Goal: Task Accomplishment & Management: Use online tool/utility

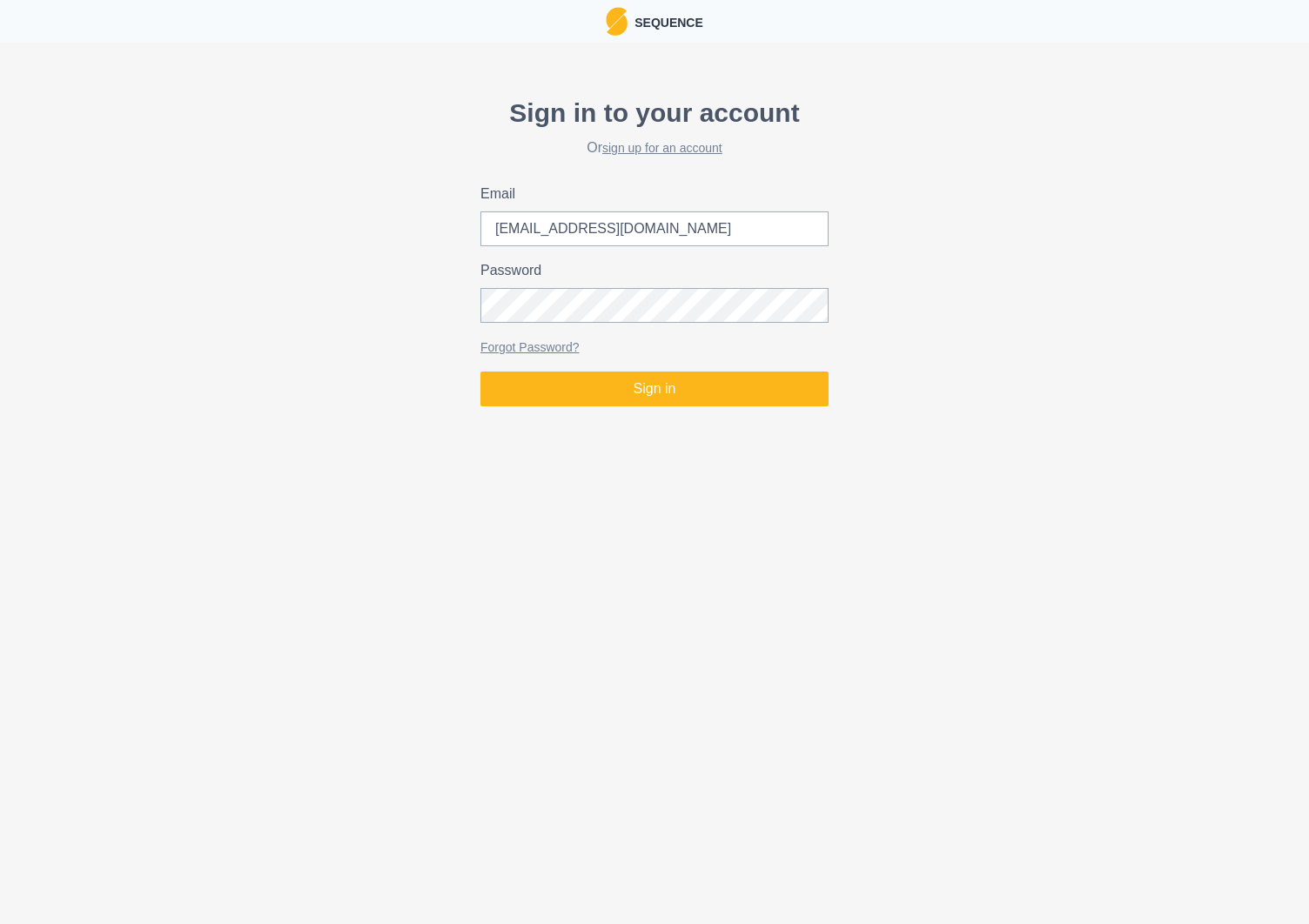
click at [698, 385] on button "Sign in" at bounding box center [654, 389] width 348 height 35
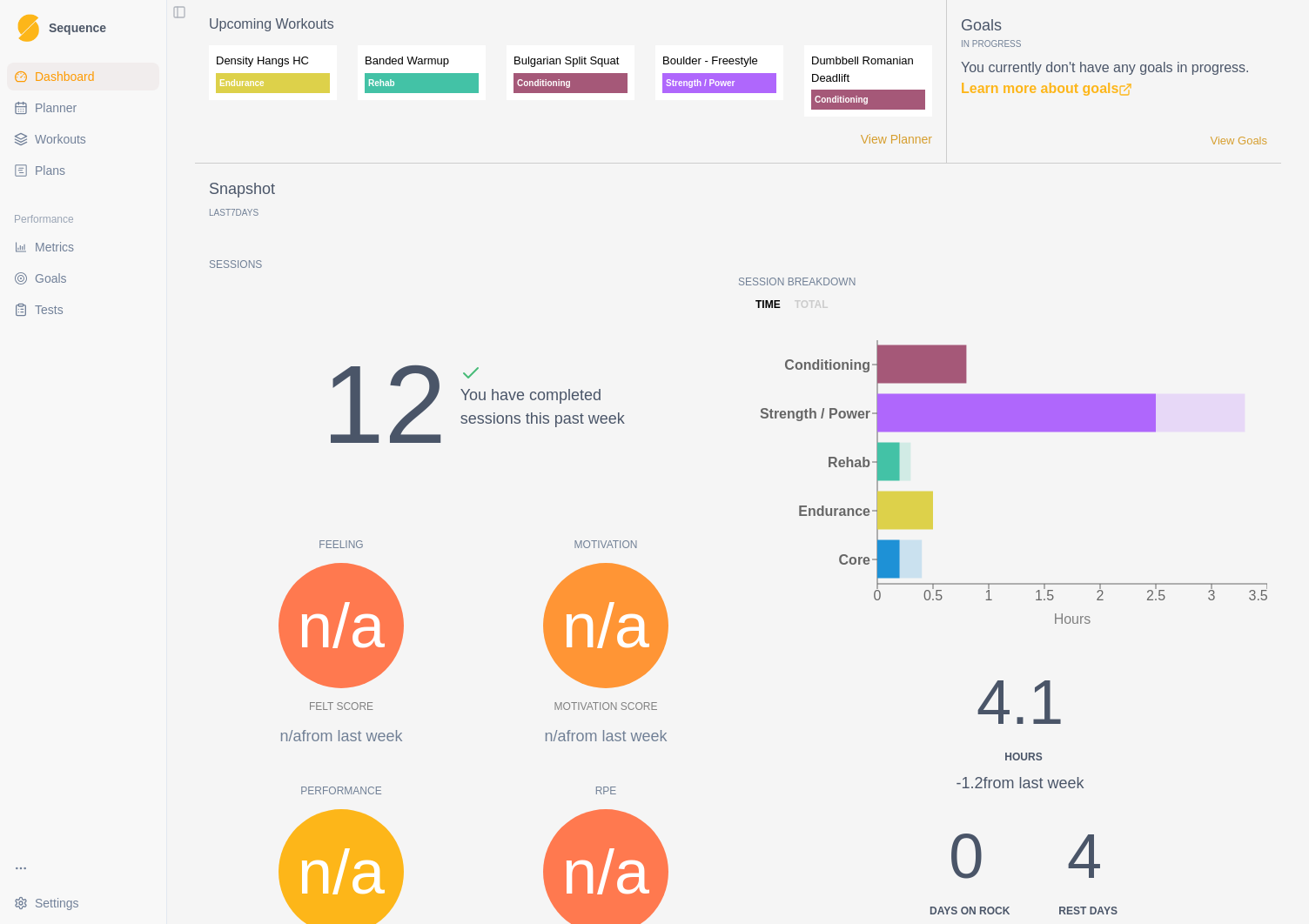
click at [59, 113] on span "Planner" at bounding box center [56, 107] width 42 height 17
select select "month"
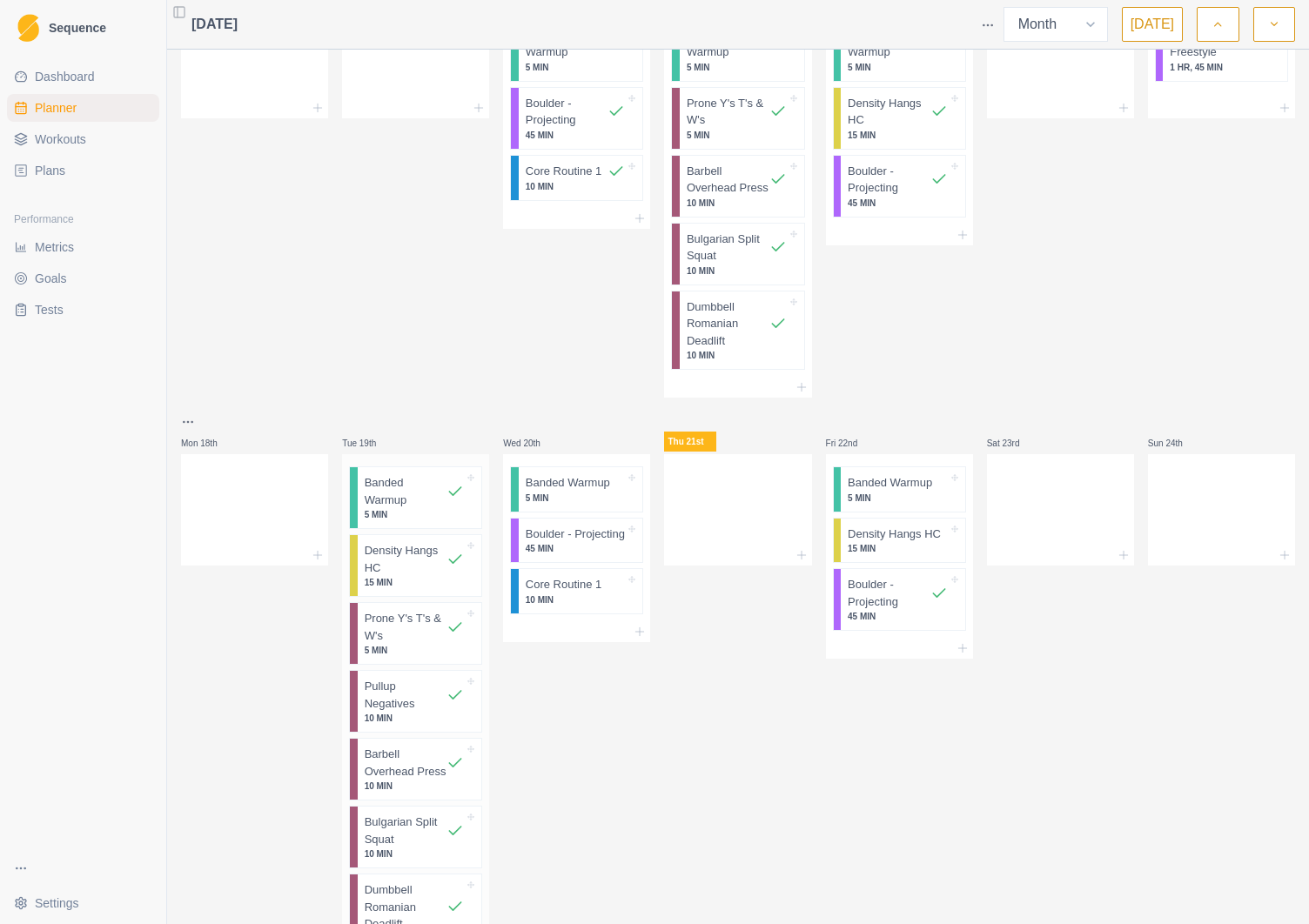
scroll to position [1602, 0]
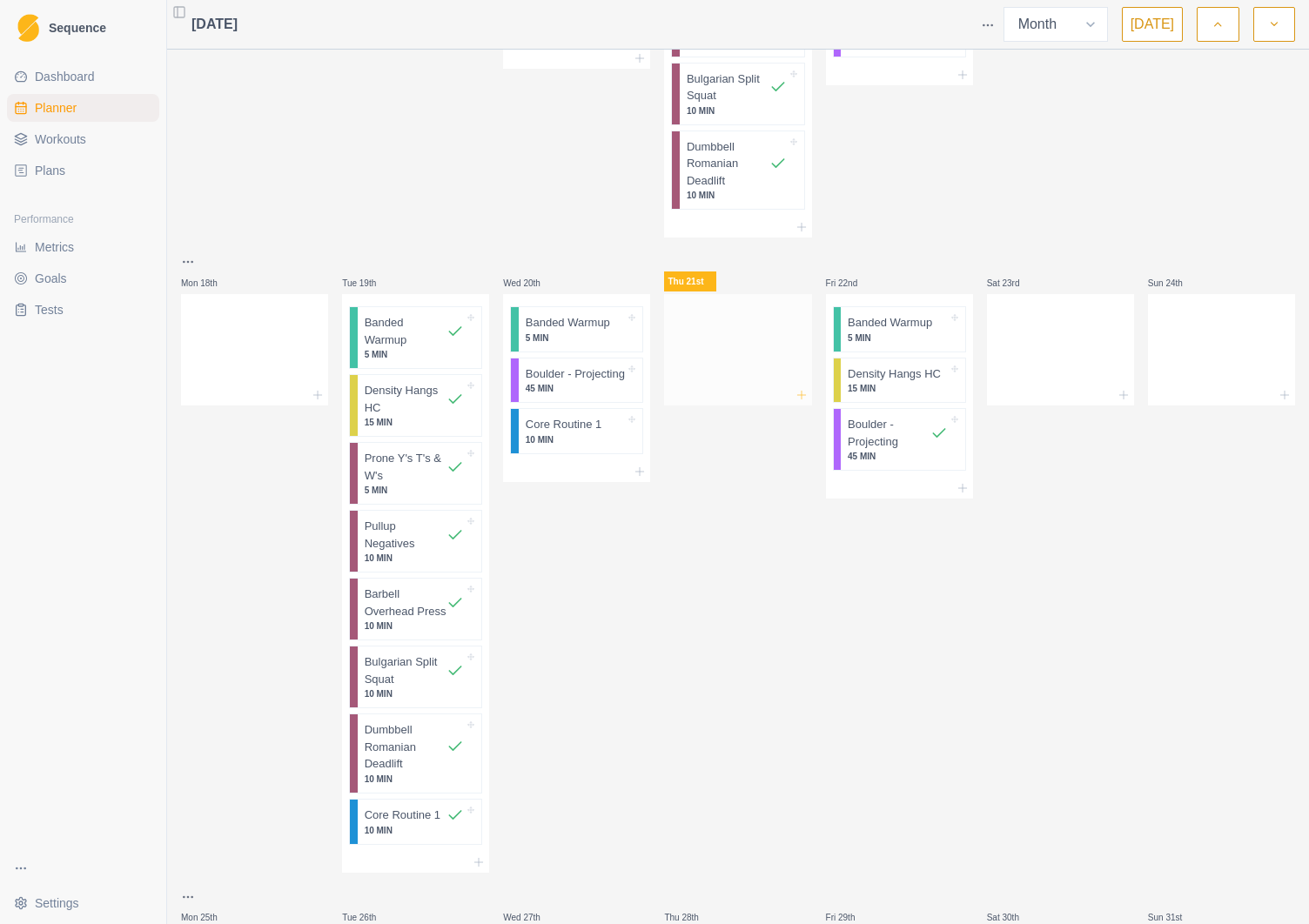
click at [800, 399] on icon at bounding box center [801, 395] width 14 height 14
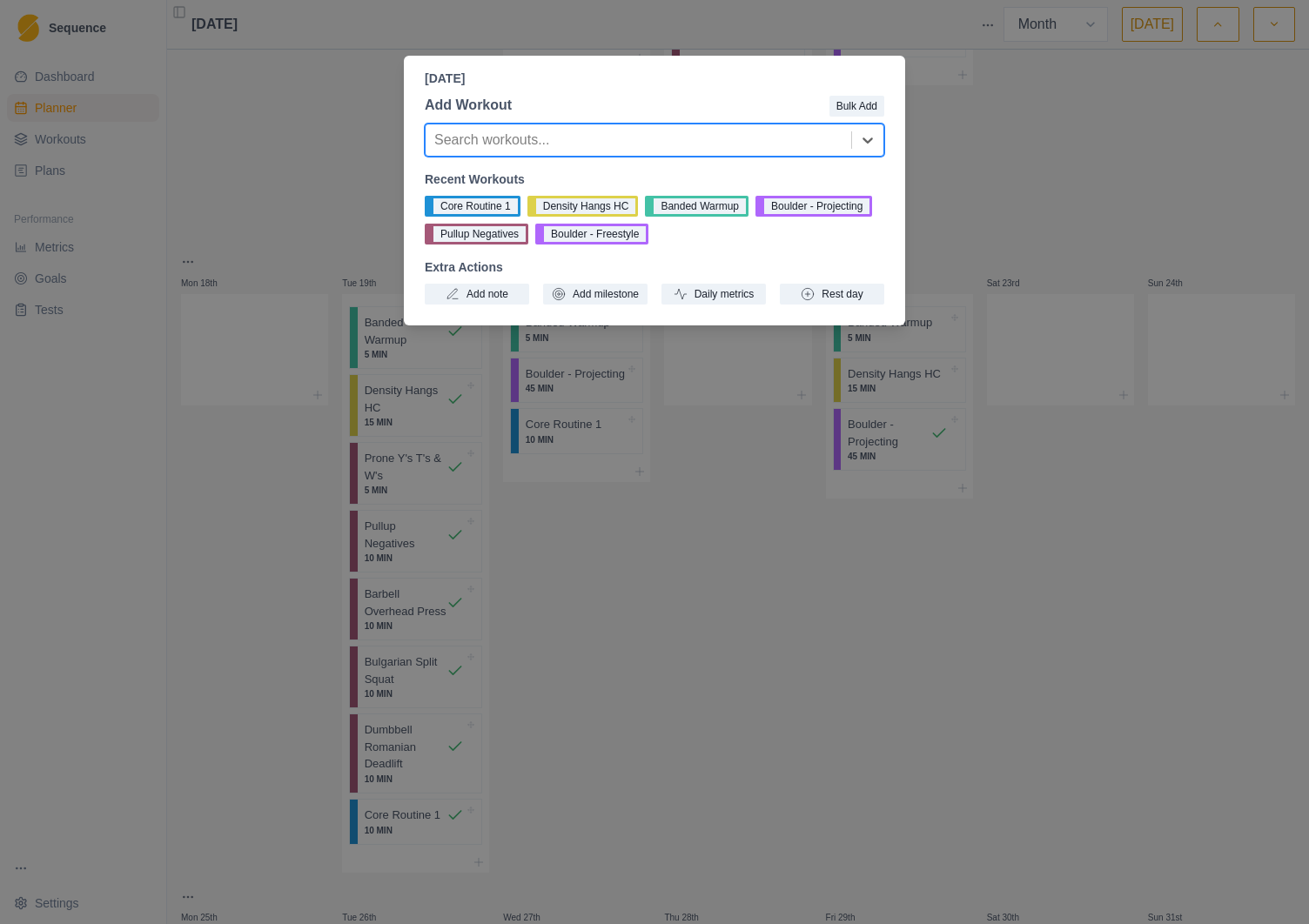
click at [1024, 176] on div "[DATE] Add Workout Bulk Add option , selected. Select is focused ,type to refin…" at bounding box center [654, 462] width 1309 height 924
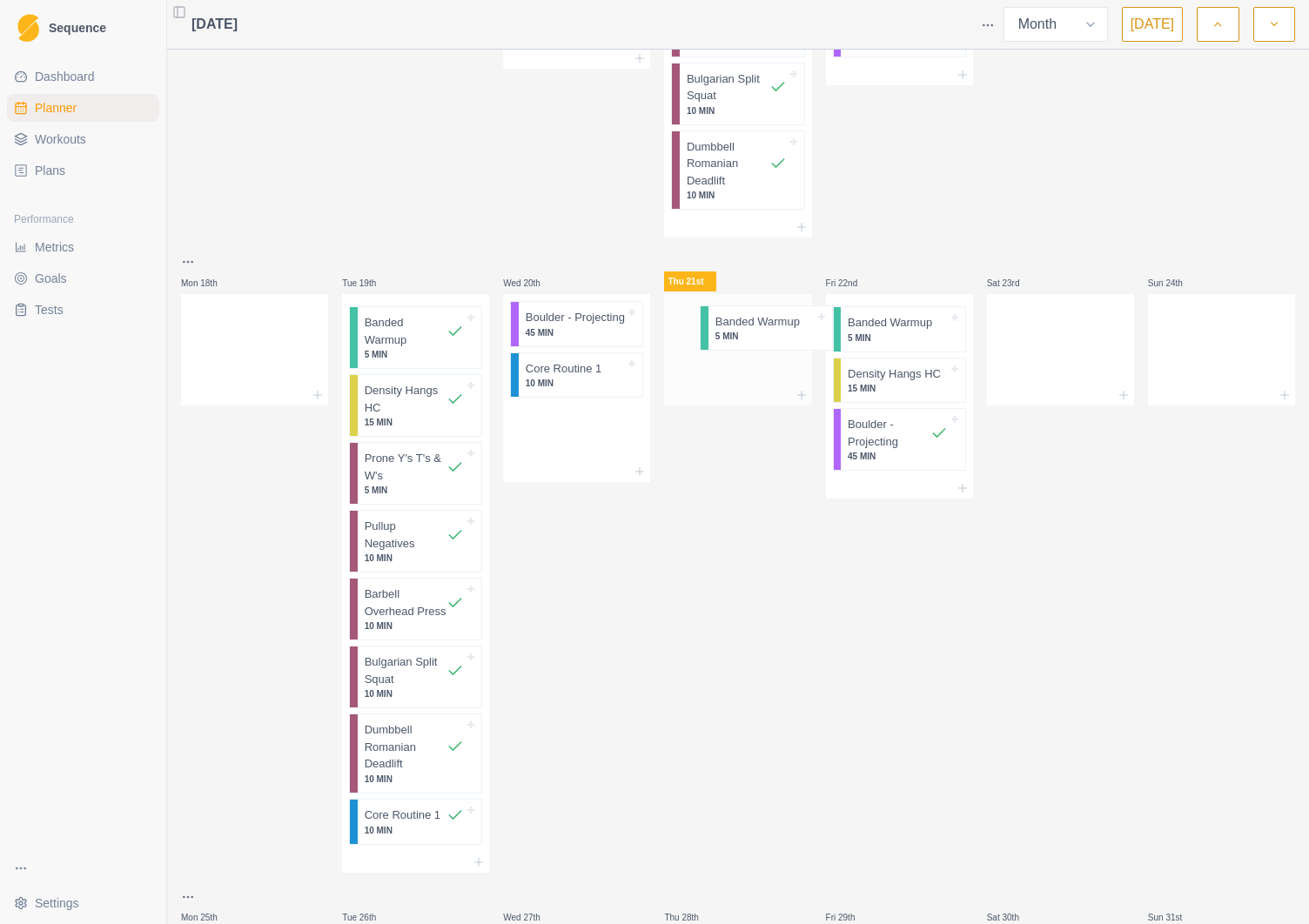
drag, startPoint x: 574, startPoint y: 342, endPoint x: 769, endPoint y: 339, distance: 195.0
drag, startPoint x: 568, startPoint y: 407, endPoint x: 740, endPoint y: 399, distance: 172.2
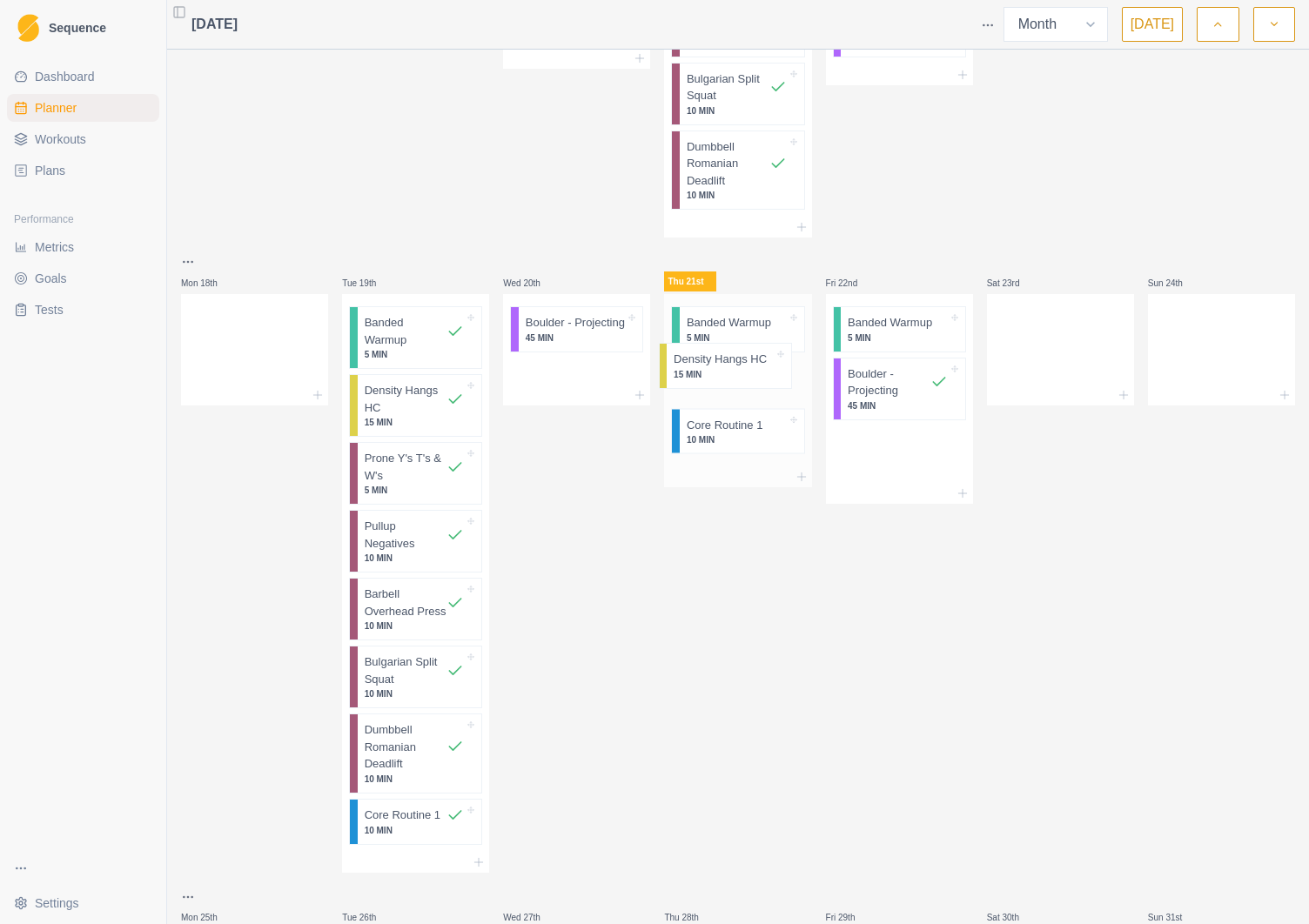
drag, startPoint x: 921, startPoint y: 386, endPoint x: 740, endPoint y: 371, distance: 181.6
click at [799, 469] on icon at bounding box center [801, 471] width 14 height 14
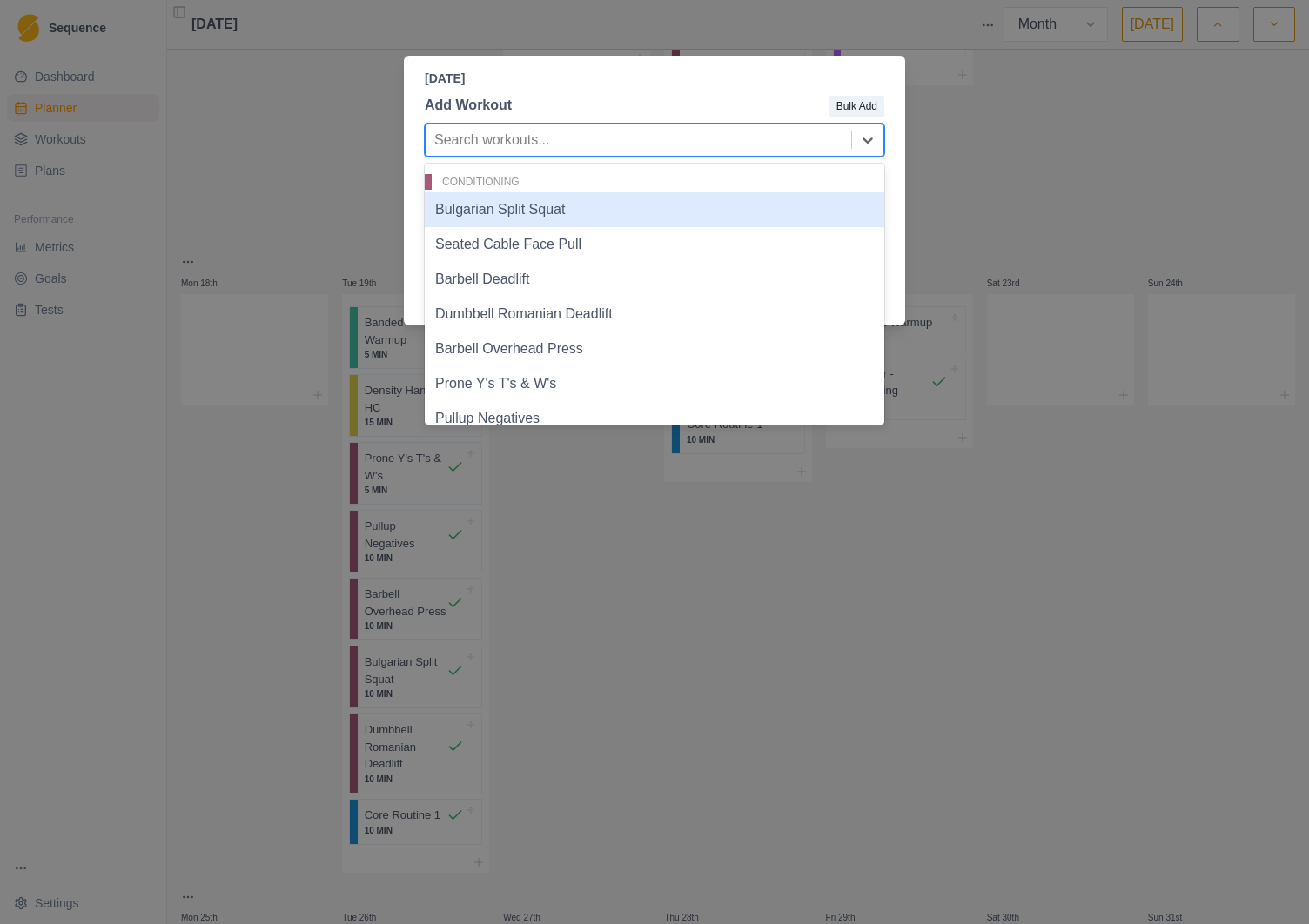
click at [710, 144] on div at bounding box center [638, 139] width 408 height 25
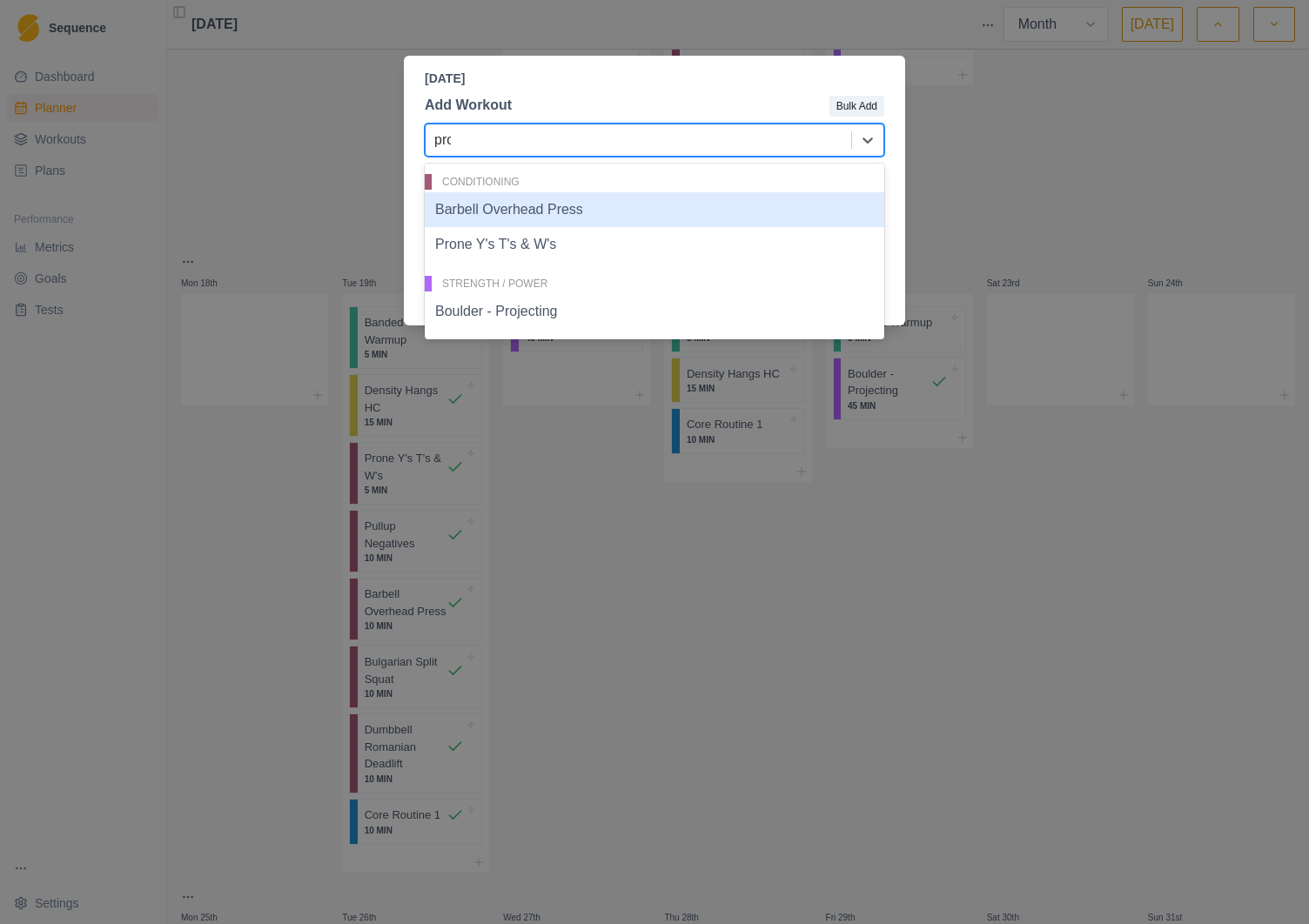
type input "prone"
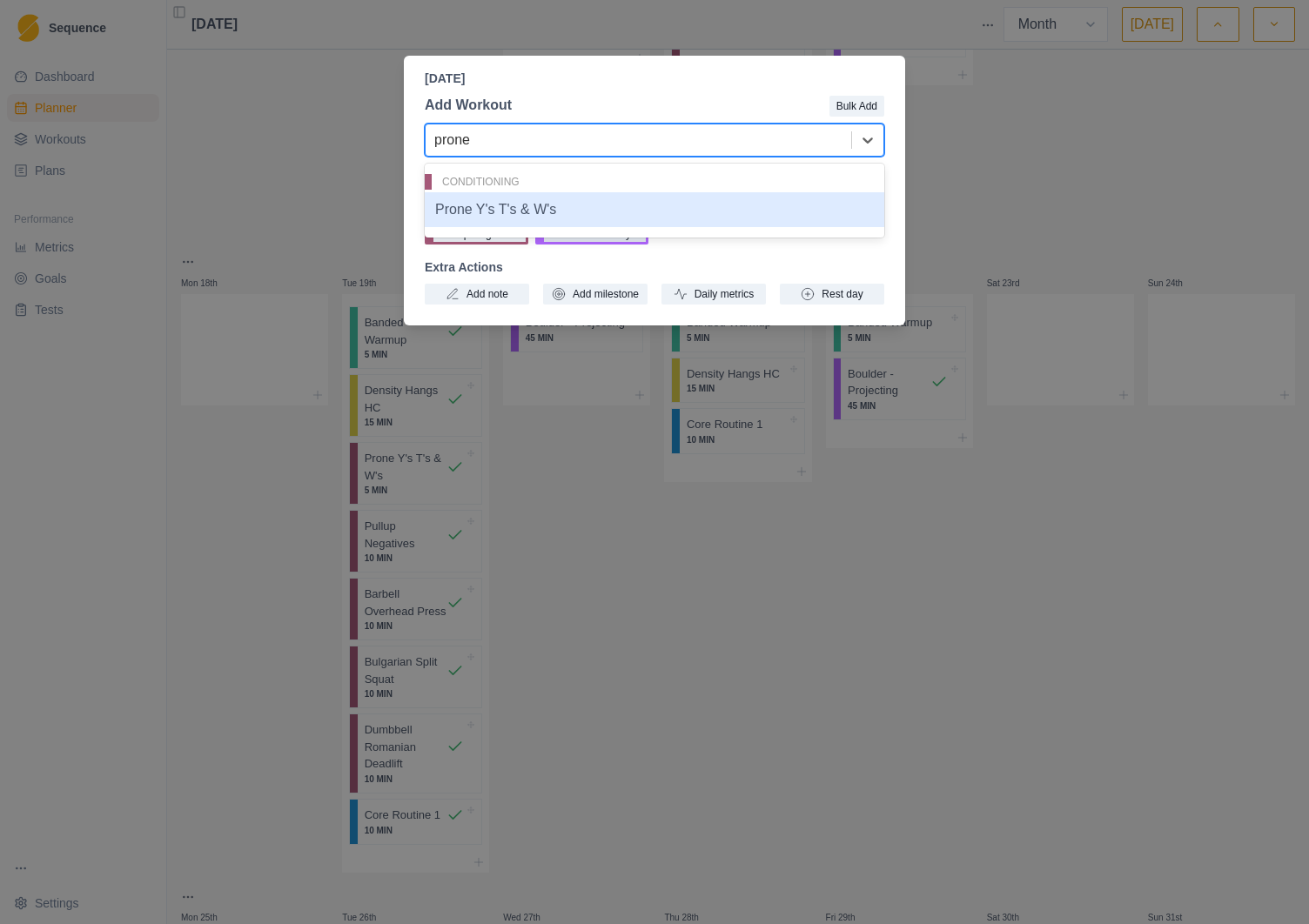
click at [562, 215] on div "Prone Y's T's & W's" at bounding box center [654, 210] width 460 height 35
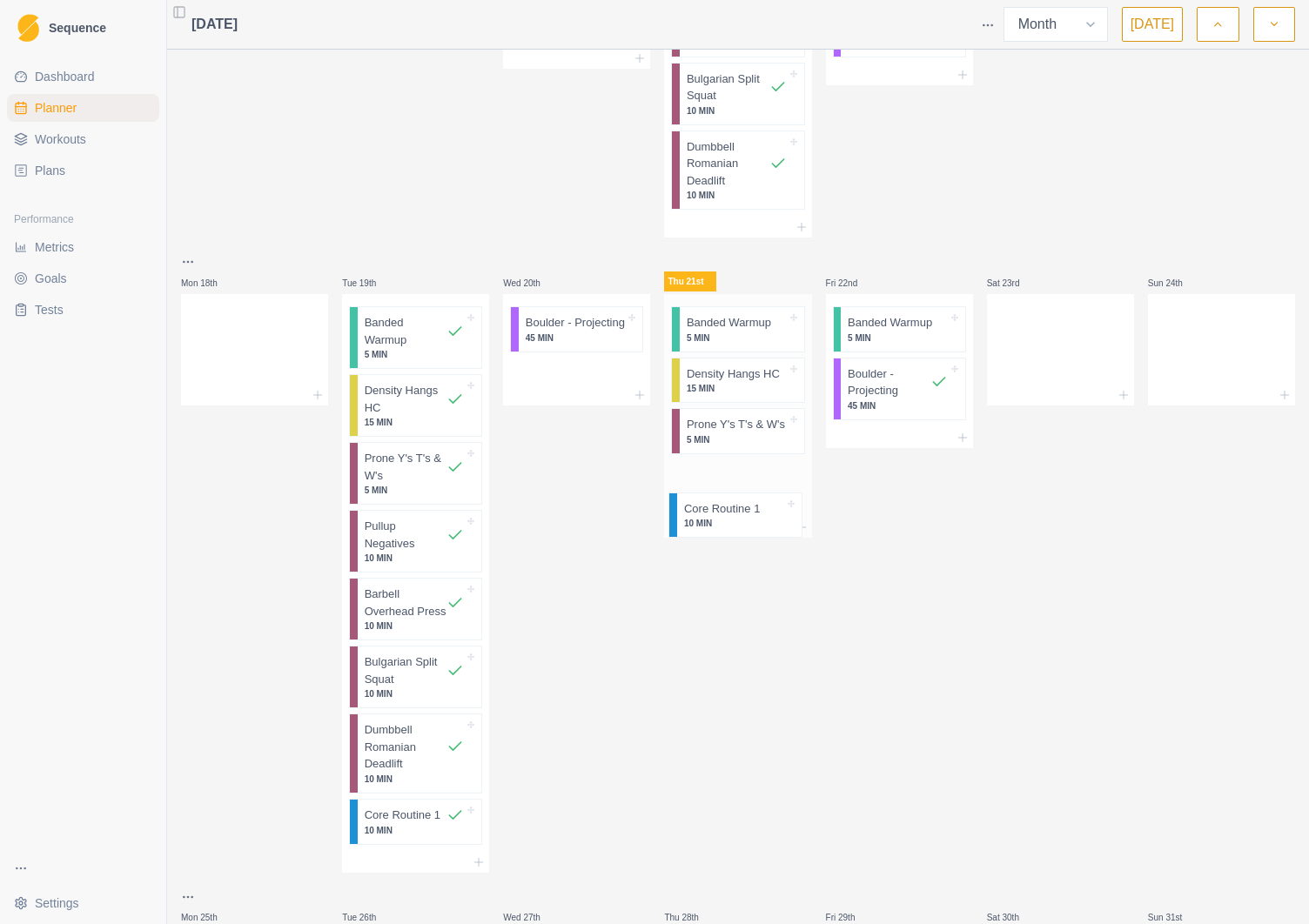
drag, startPoint x: 747, startPoint y: 431, endPoint x: 744, endPoint y: 518, distance: 87.1
click at [744, 518] on div "Banded Warmup 5 MIN Density Hangs HC 15 MIN Core Routine 1 10 MIN Prone Y's T's…" at bounding box center [737, 416] width 147 height 244
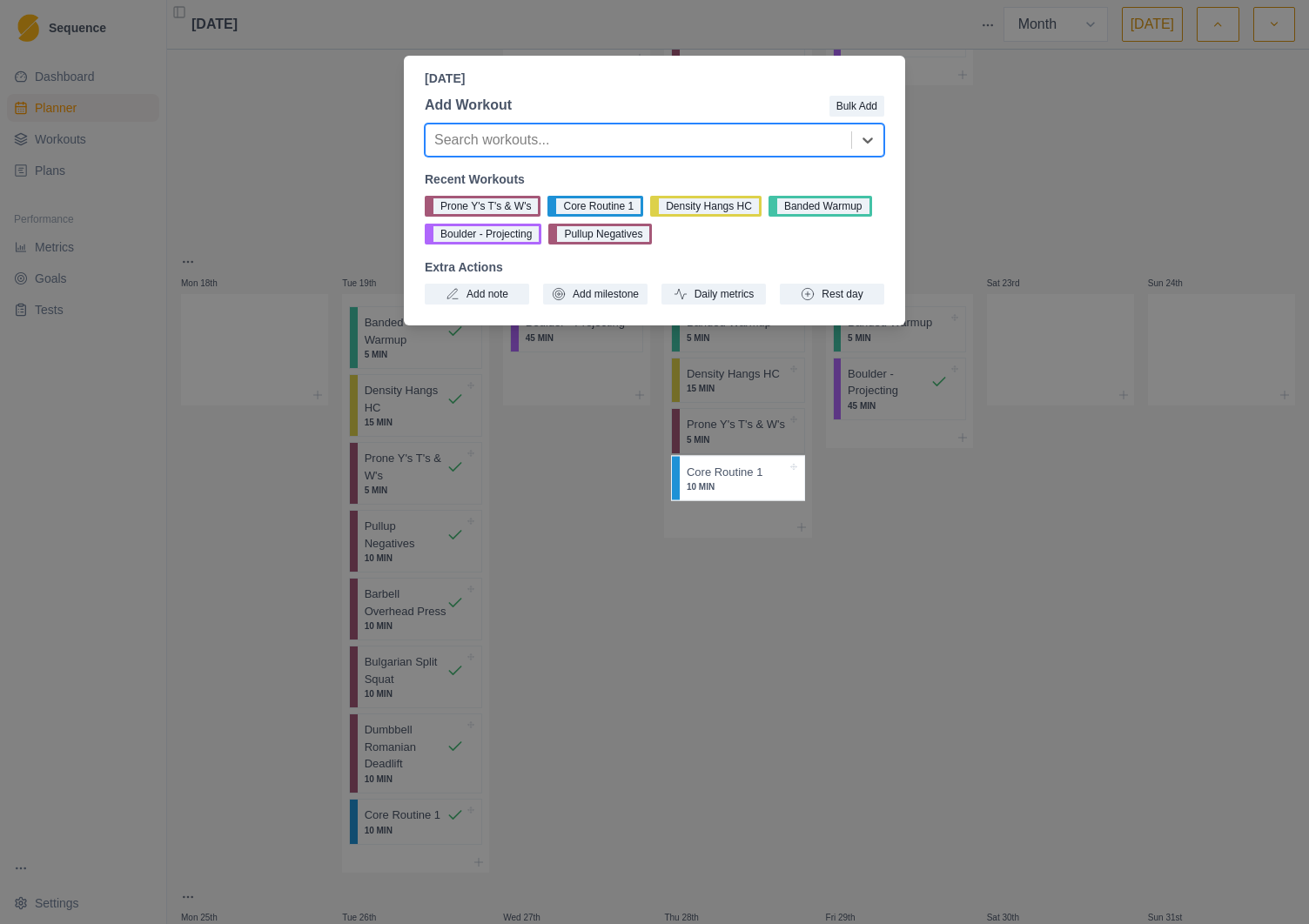
click at [544, 145] on div at bounding box center [638, 139] width 408 height 25
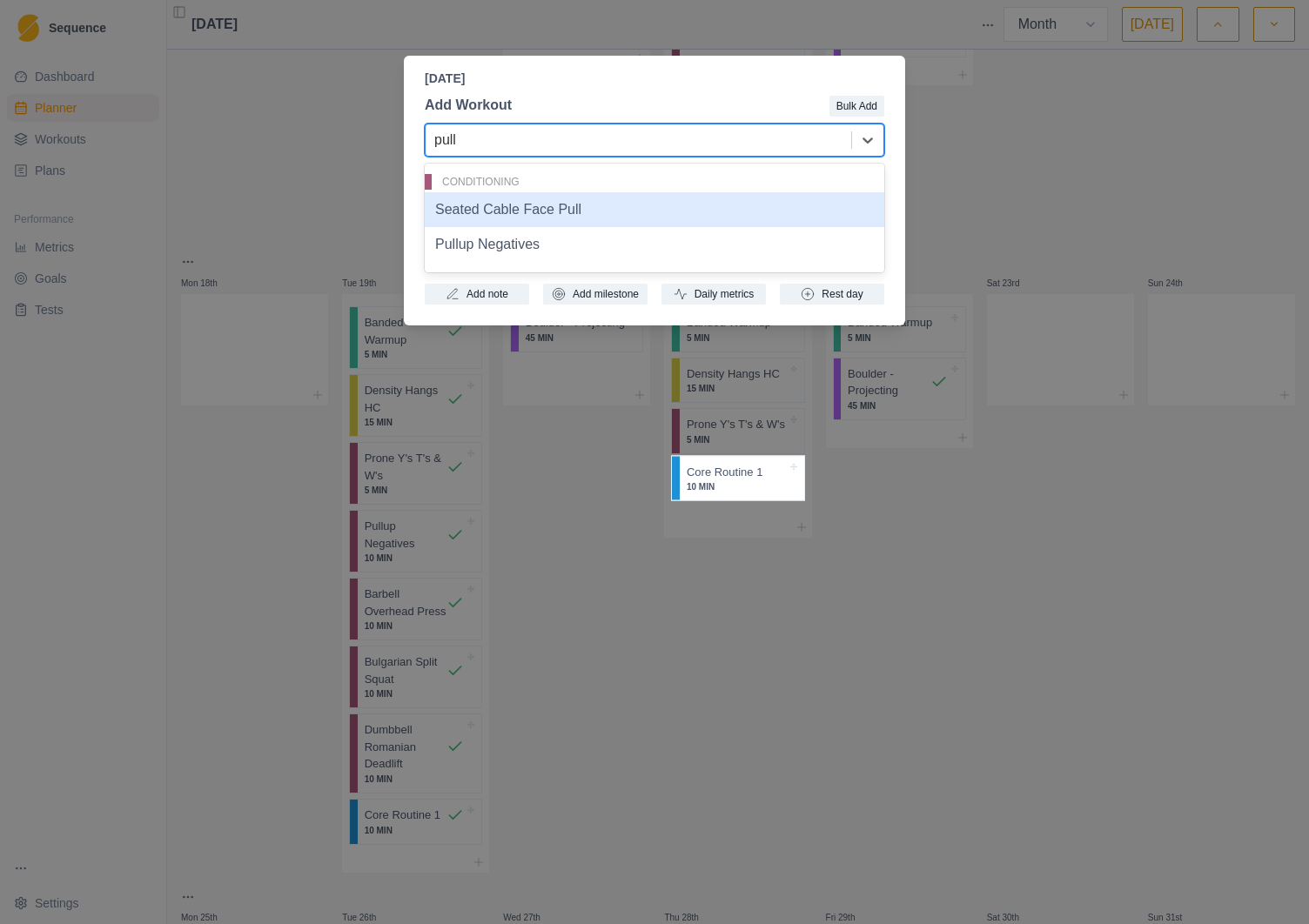
type input "pullu"
click at [503, 208] on div "Pullup Negatives" at bounding box center [654, 210] width 460 height 35
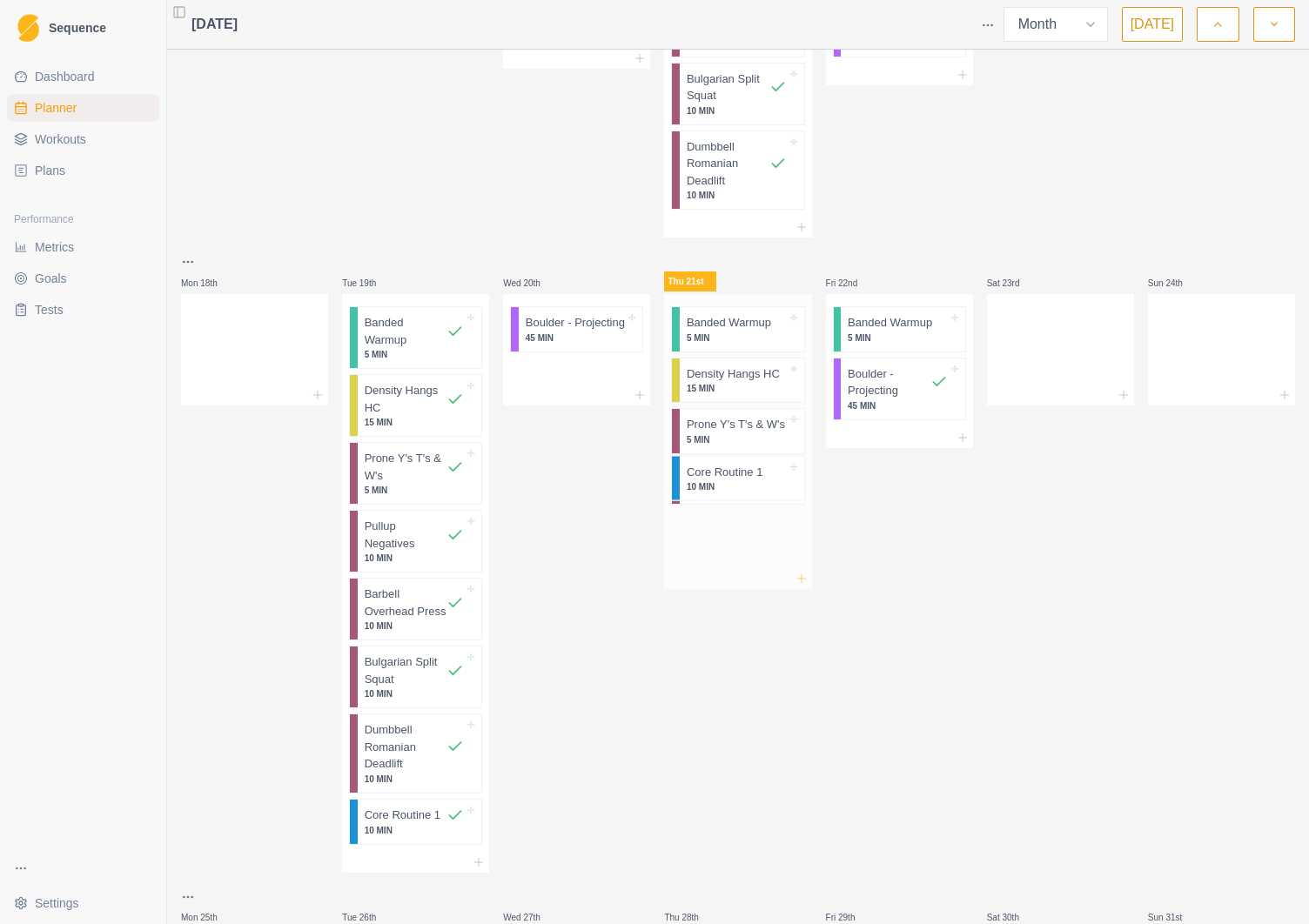
click at [800, 584] on icon at bounding box center [801, 578] width 14 height 14
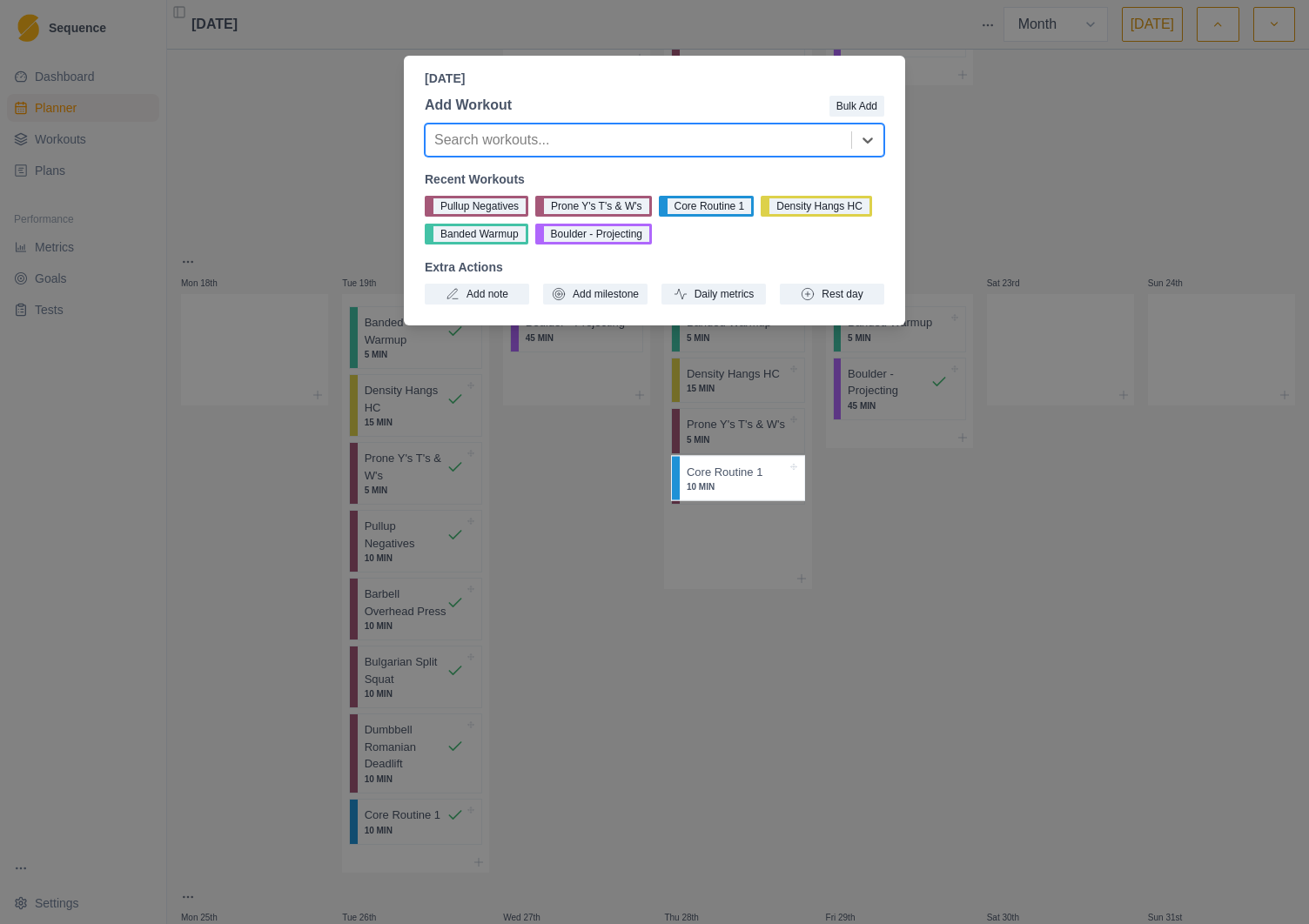
click at [923, 584] on div "[DATE] Add Workout Bulk Add Search workouts... Recent Workouts Pullup Negatives…" at bounding box center [654, 462] width 1309 height 924
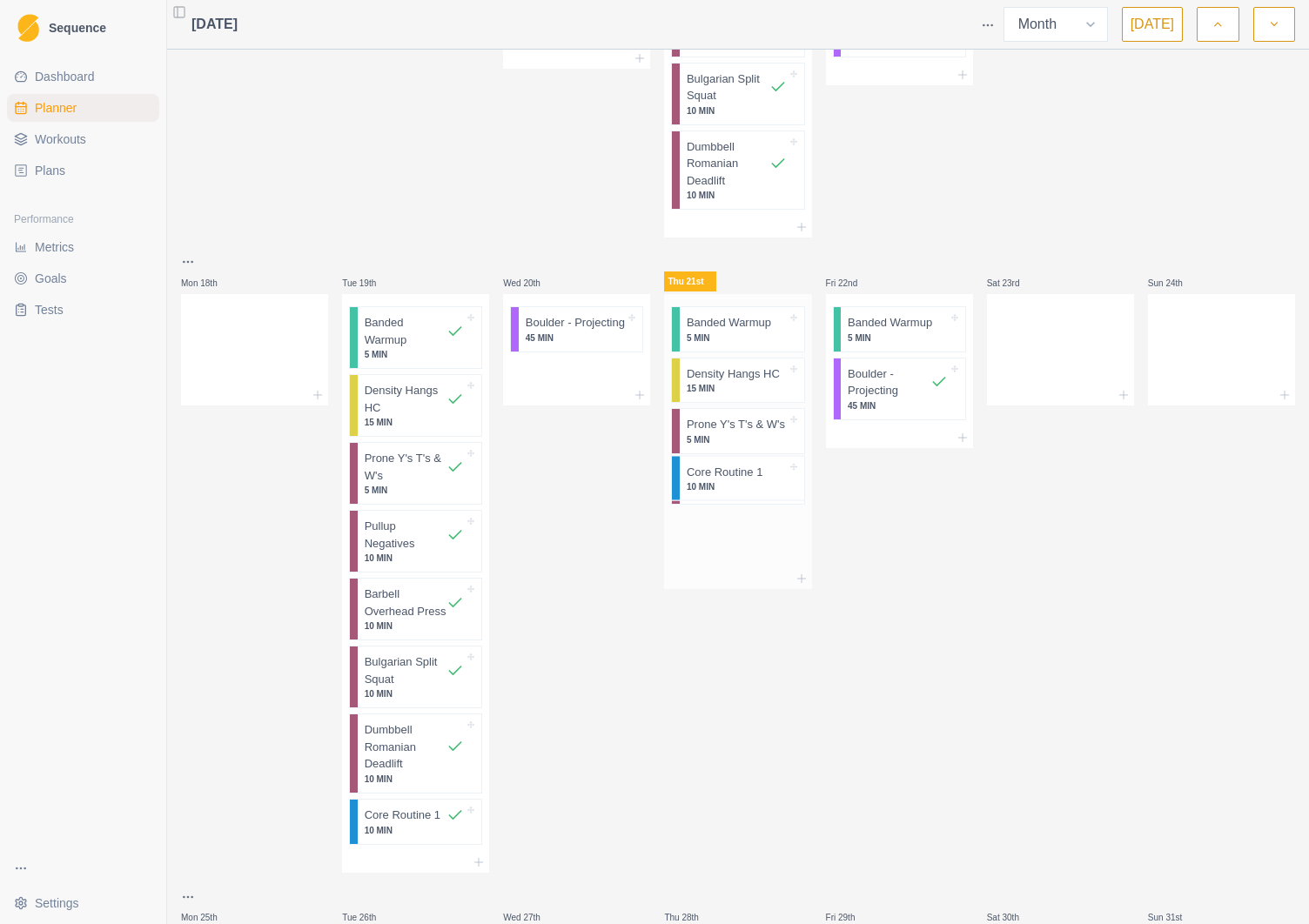
click at [717, 506] on div "Pullup Negatives 10 MIN" at bounding box center [737, 483] width 133 height 46
click at [724, 495] on p "10 MIN" at bounding box center [736, 490] width 100 height 13
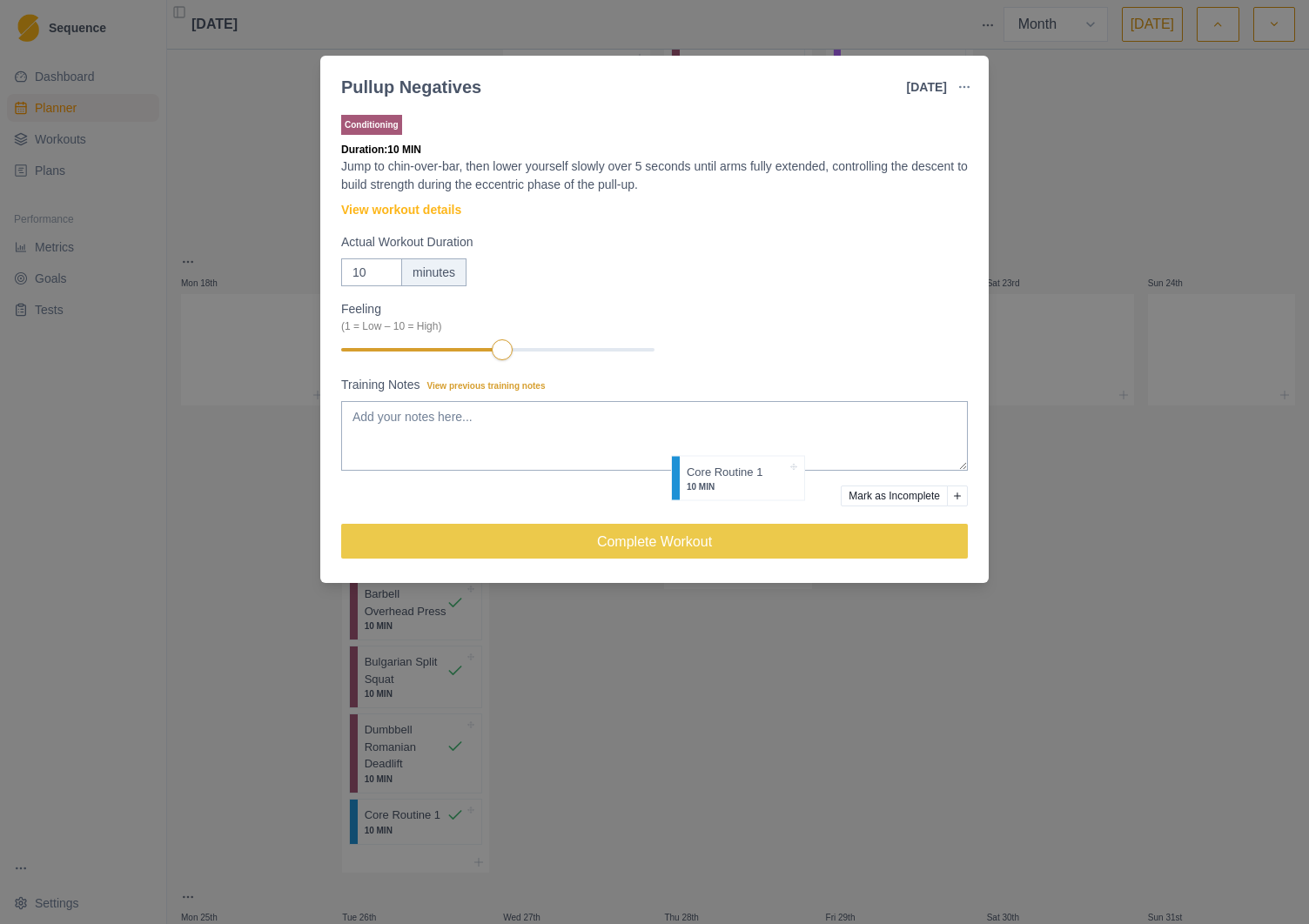
click at [1173, 157] on div "Pullup Negatives [DATE] Link To Goal View Workout Metrics Edit Original Workout…" at bounding box center [654, 462] width 1309 height 924
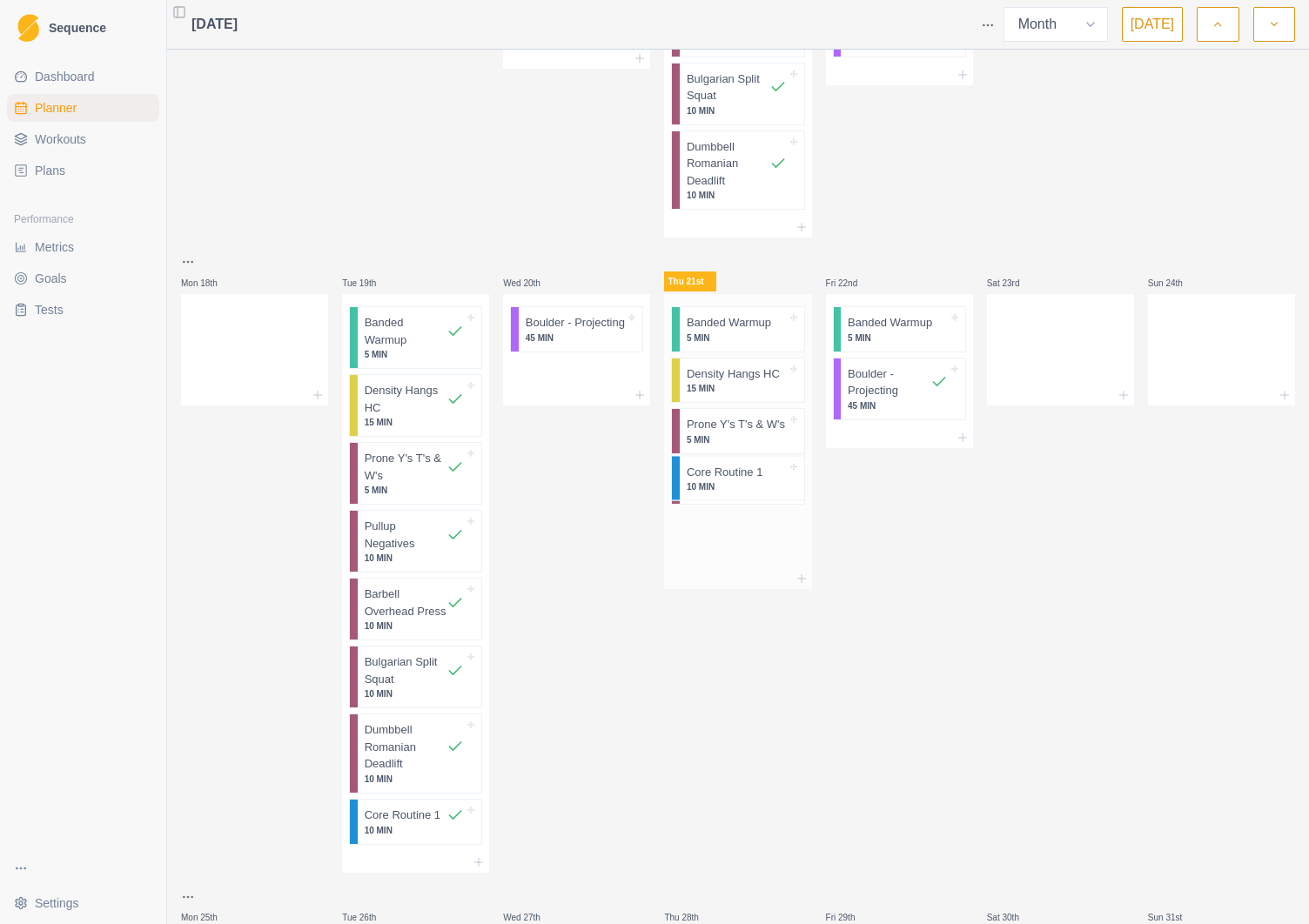
click at [732, 440] on p "5 MIN" at bounding box center [736, 440] width 100 height 13
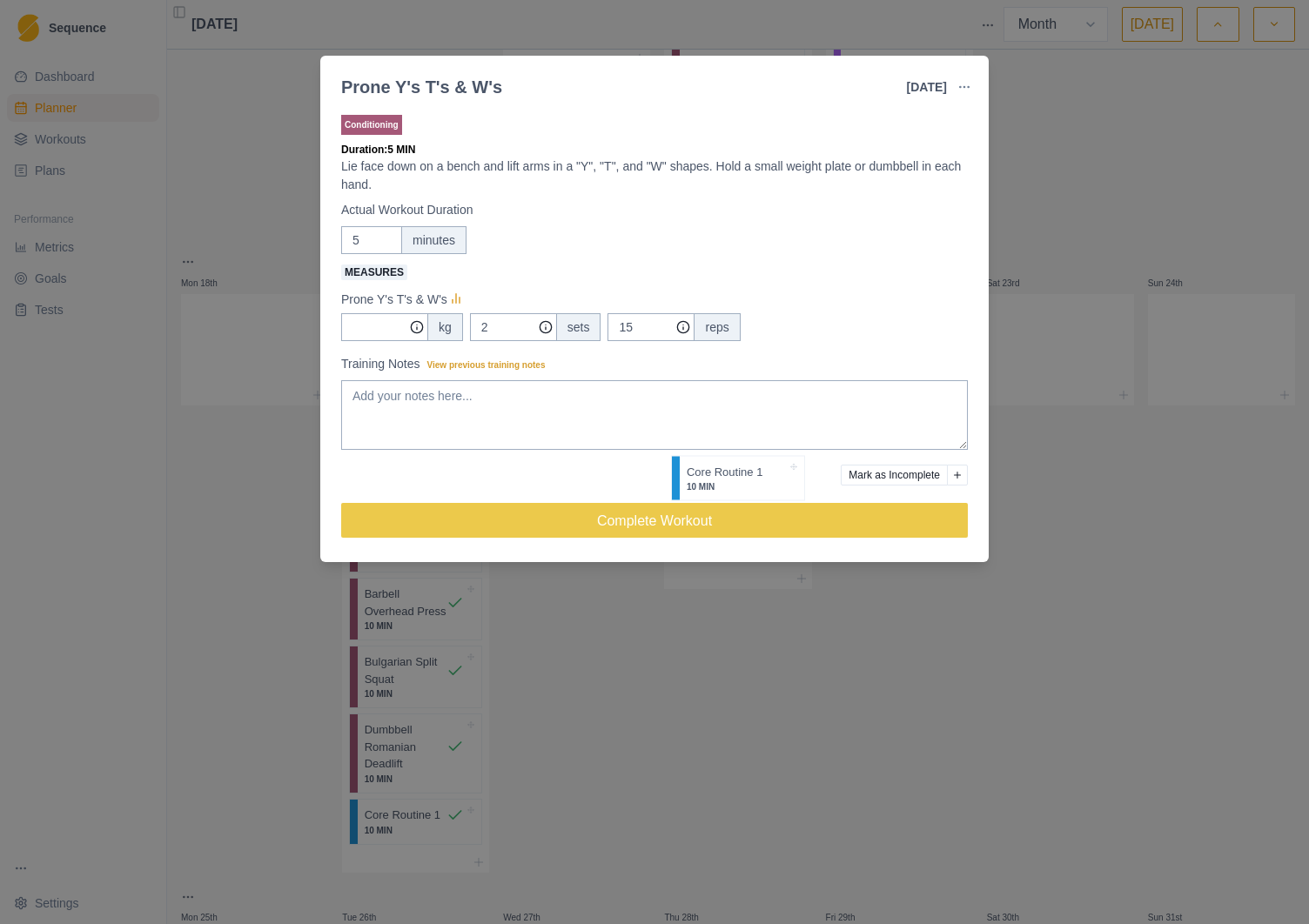
click at [1072, 104] on div "Prone Y's T's & W's [DATE] Link To Goal View Workout Metrics Edit Original Work…" at bounding box center [654, 462] width 1309 height 924
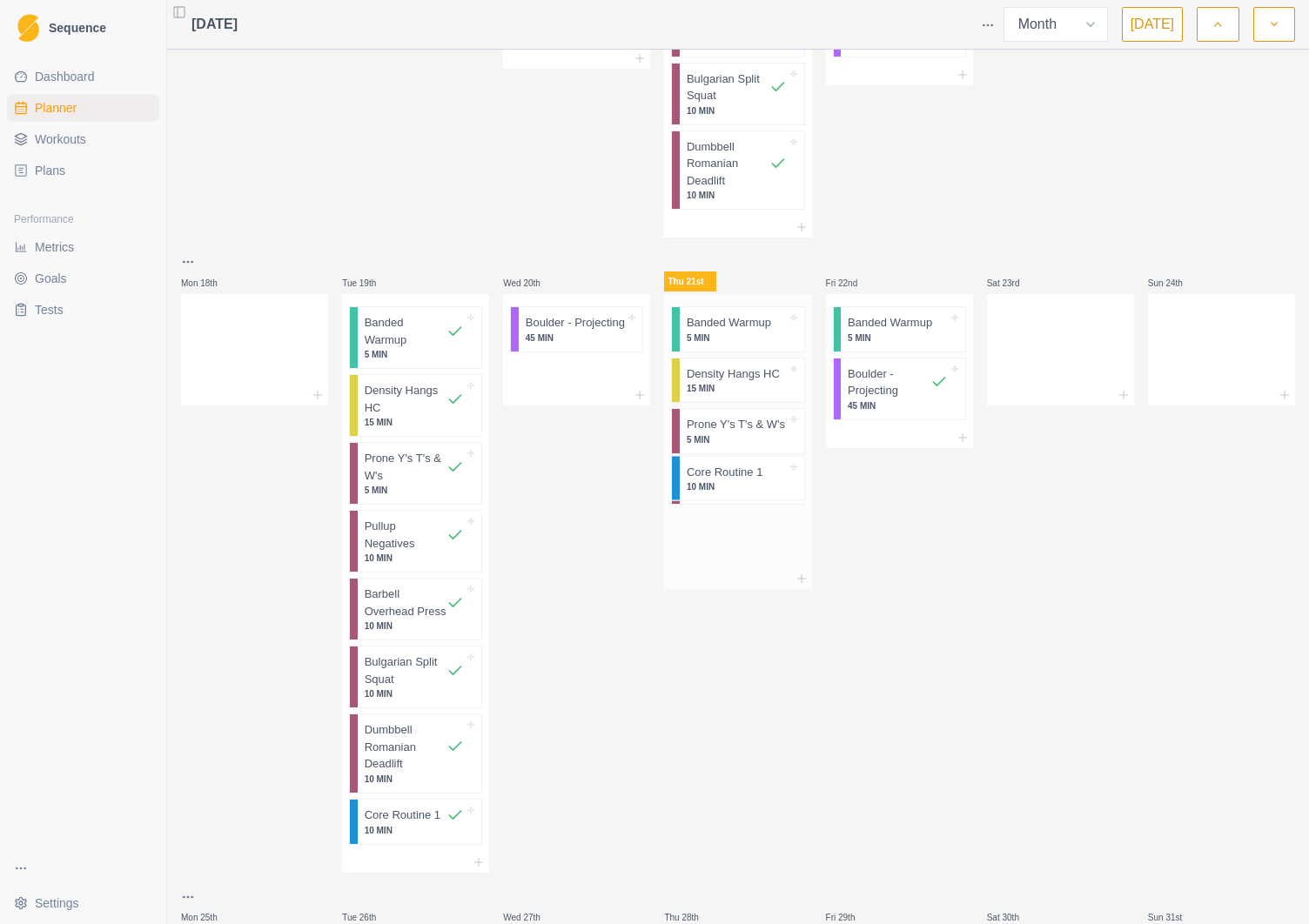
click at [734, 508] on div "Banded Warmup 5 MIN Density Hangs HC 15 MIN Core Routine 1 10 MIN Prone Y's T's…" at bounding box center [737, 430] width 147 height 274
click at [734, 507] on div "Banded Warmup 5 MIN Density Hangs HC 15 MIN Core Routine 1 10 MIN Prone Y's T's…" at bounding box center [737, 430] width 147 height 274
click at [799, 506] on div "Pullup Negatives 10 MIN" at bounding box center [737, 483] width 133 height 46
click at [799, 507] on div "Banded Warmup 5 MIN Density Hangs HC 15 MIN Core Routine 1 10 MIN Prone Y's T's…" at bounding box center [737, 430] width 147 height 274
drag, startPoint x: 799, startPoint y: 507, endPoint x: 779, endPoint y: 563, distance: 59.5
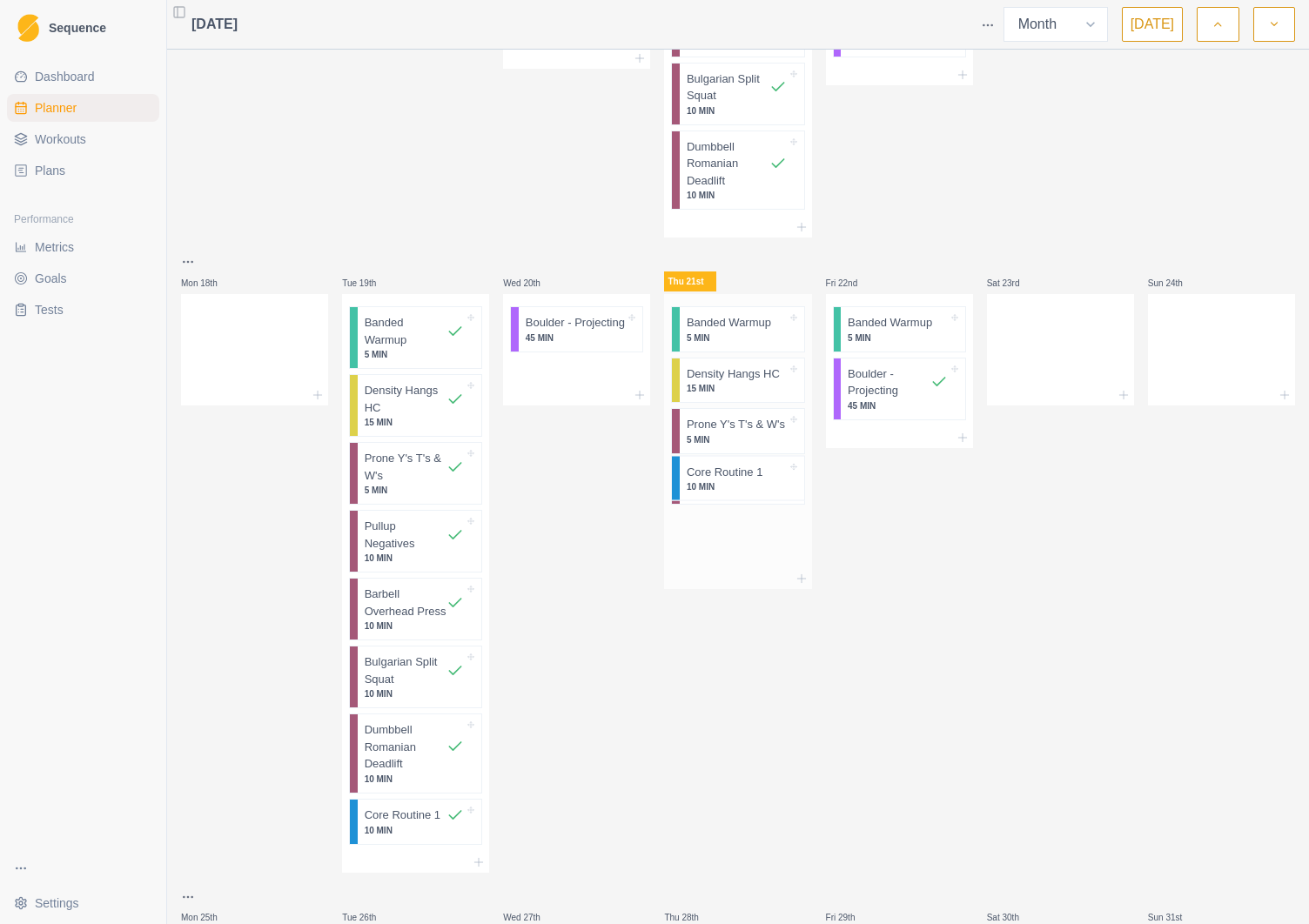
click at [780, 565] on div "Banded Warmup 5 MIN Density Hangs HC 15 MIN Core Routine 1 10 MIN Prone Y's T's…" at bounding box center [737, 430] width 147 height 274
drag, startPoint x: 740, startPoint y: 437, endPoint x: 603, endPoint y: 448, distance: 137.4
drag, startPoint x: 740, startPoint y: 489, endPoint x: 740, endPoint y: 575, distance: 86.0
click at [740, 575] on div "Banded Warmup 5 MIN Density Hangs HC 15 MIN Prone Y's T's & W's 5 MIN Core Rout…" at bounding box center [737, 440] width 147 height 295
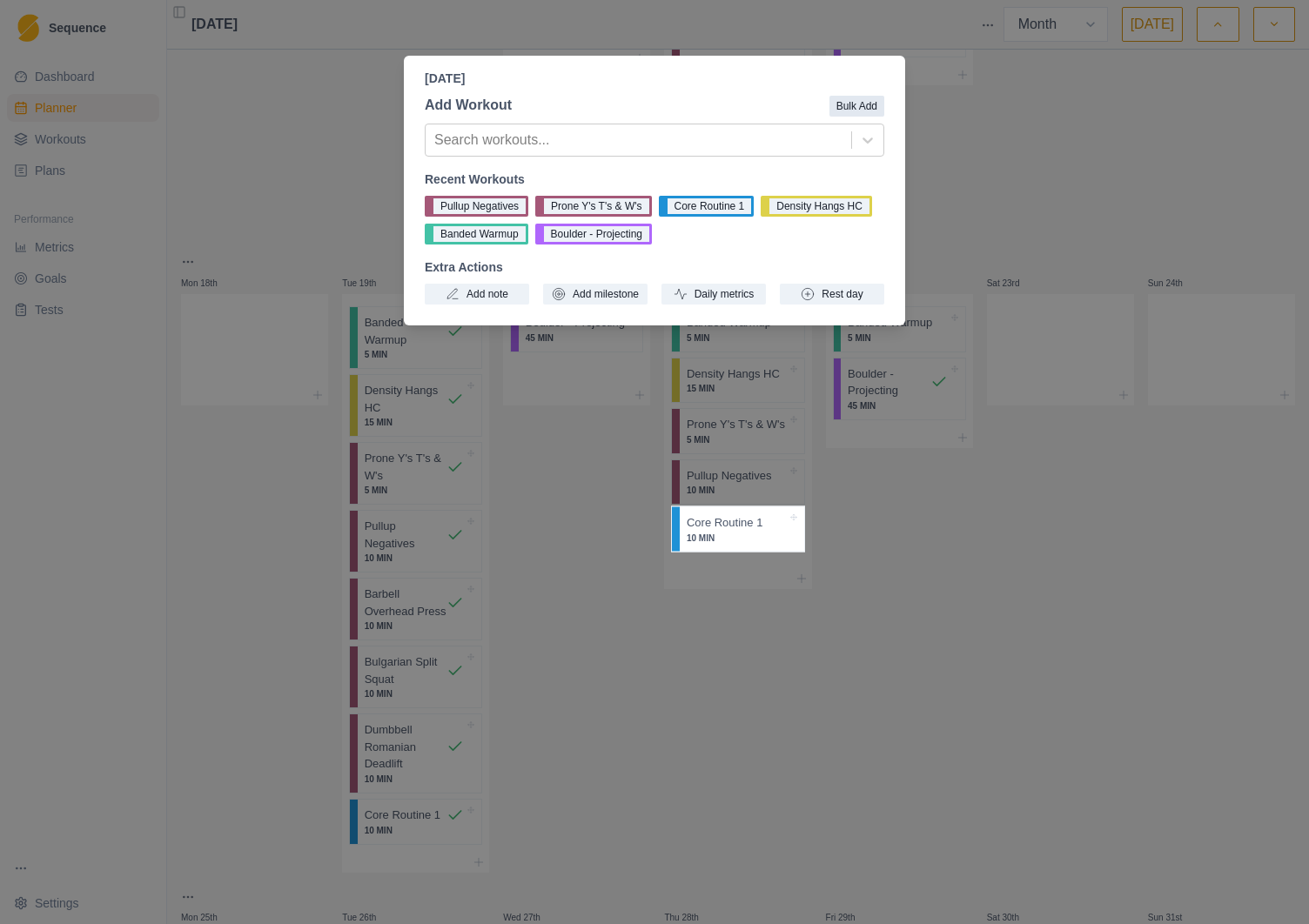
click at [863, 106] on button "Bulk Add" at bounding box center [857, 106] width 55 height 21
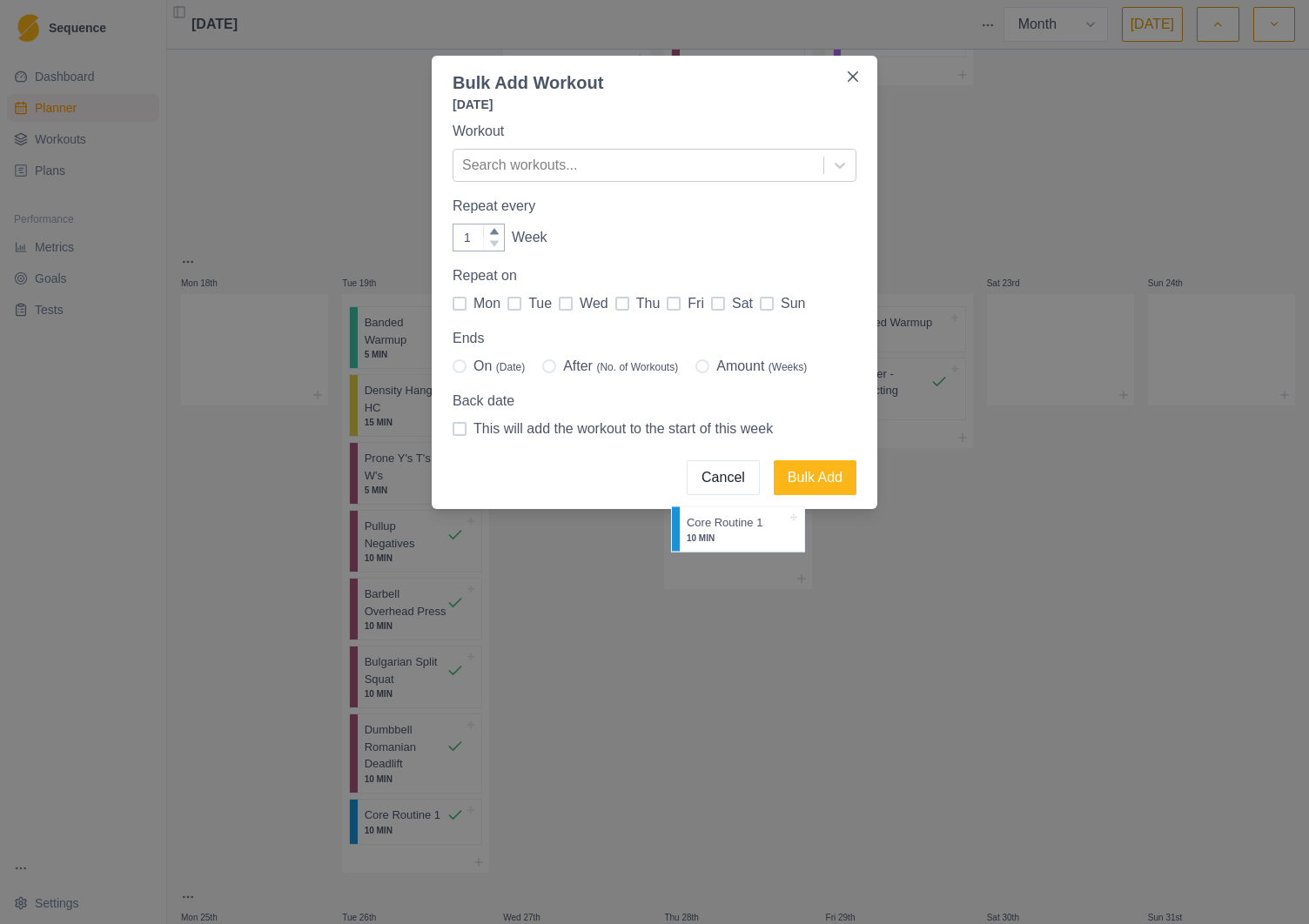
drag, startPoint x: 714, startPoint y: 71, endPoint x: 310, endPoint y: 74, distance: 404.0
click at [310, 74] on div "Bulk Add Workout [DATE] Workout Search workouts... Repeat every 1 Week Repeat […" at bounding box center [654, 462] width 1309 height 924
click at [575, 167] on div at bounding box center [639, 165] width 352 height 25
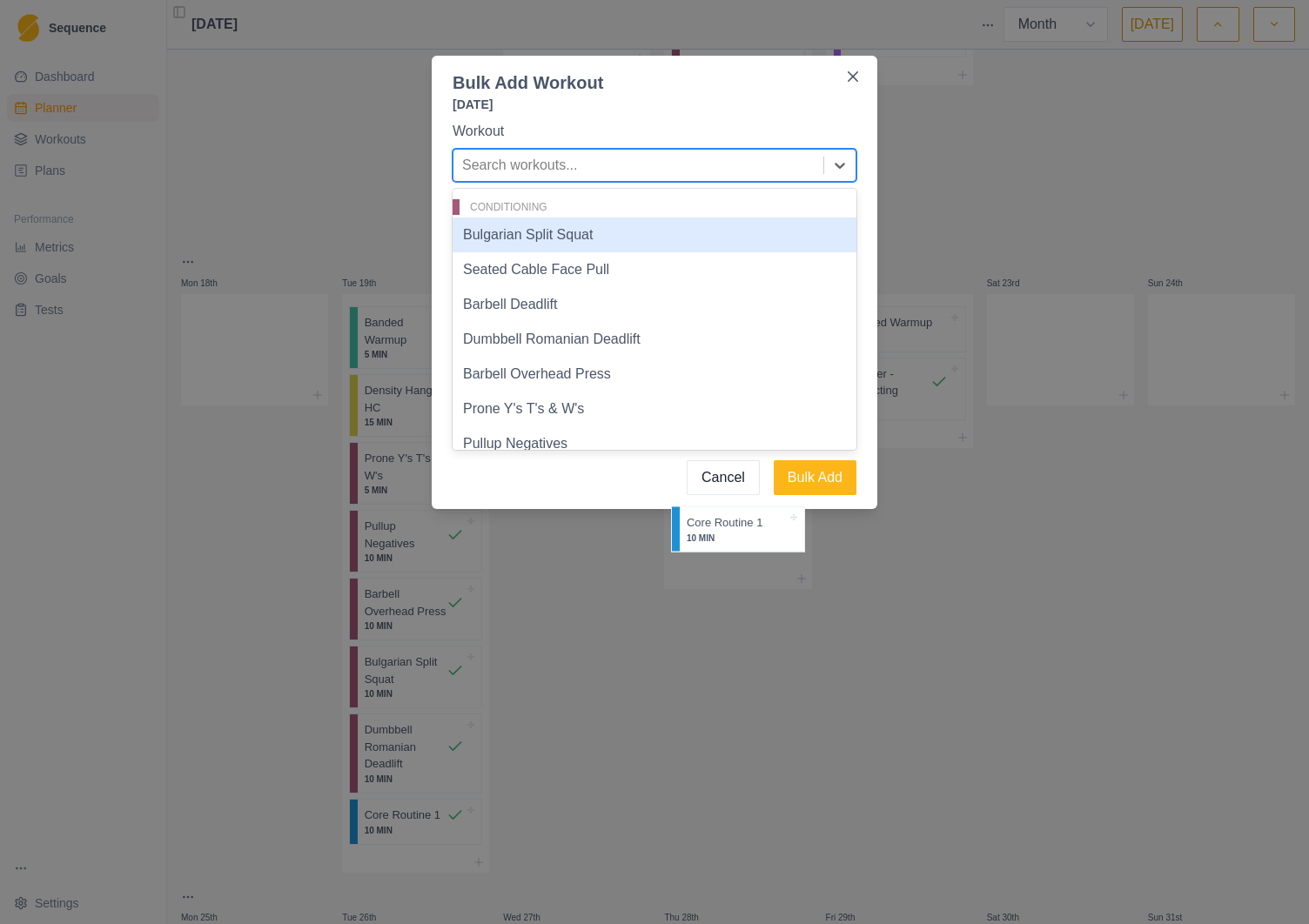
click at [575, 241] on div "Bulgarian Split Squat" at bounding box center [654, 235] width 404 height 35
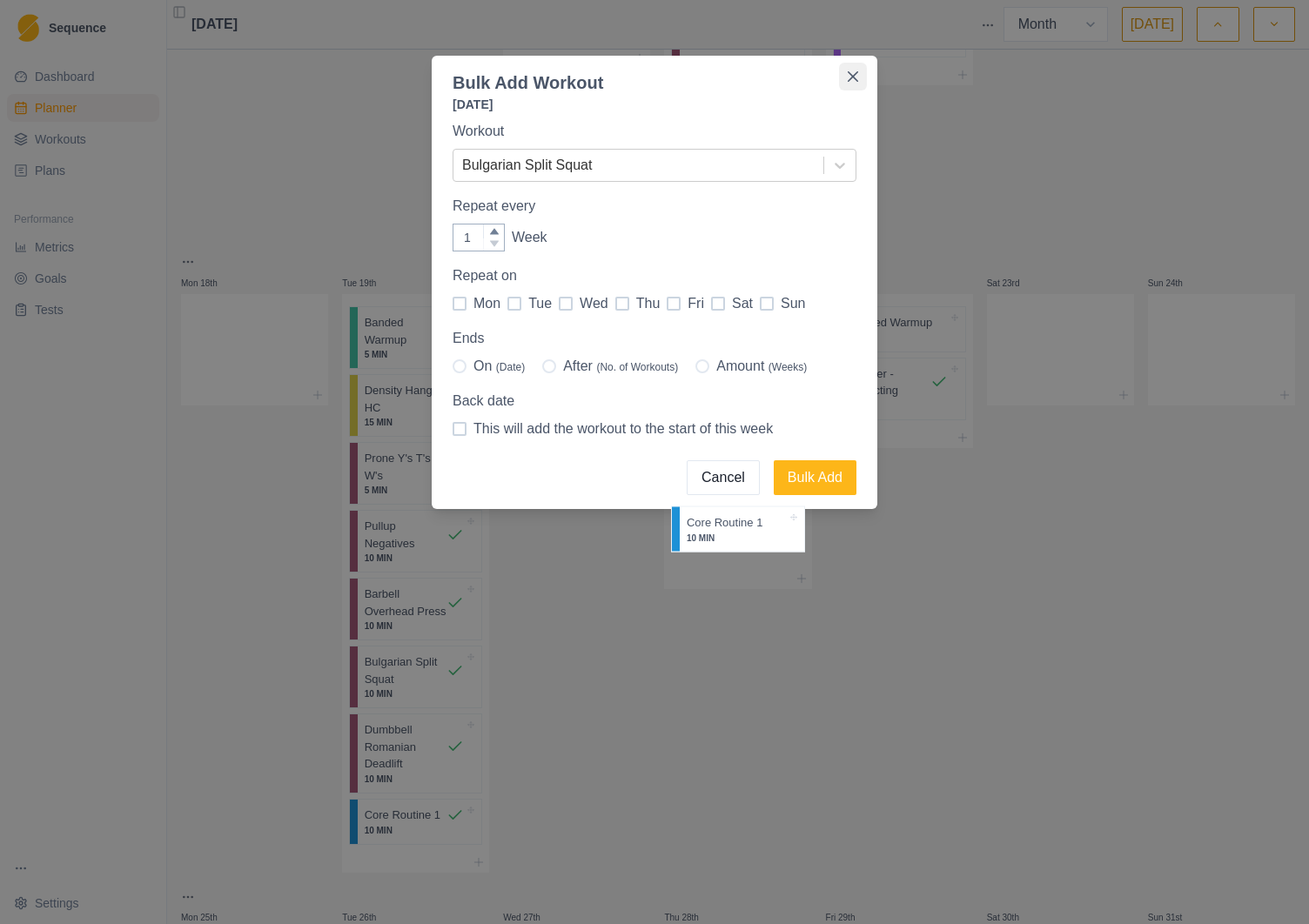
click at [856, 74] on icon "Close" at bounding box center [853, 76] width 10 height 10
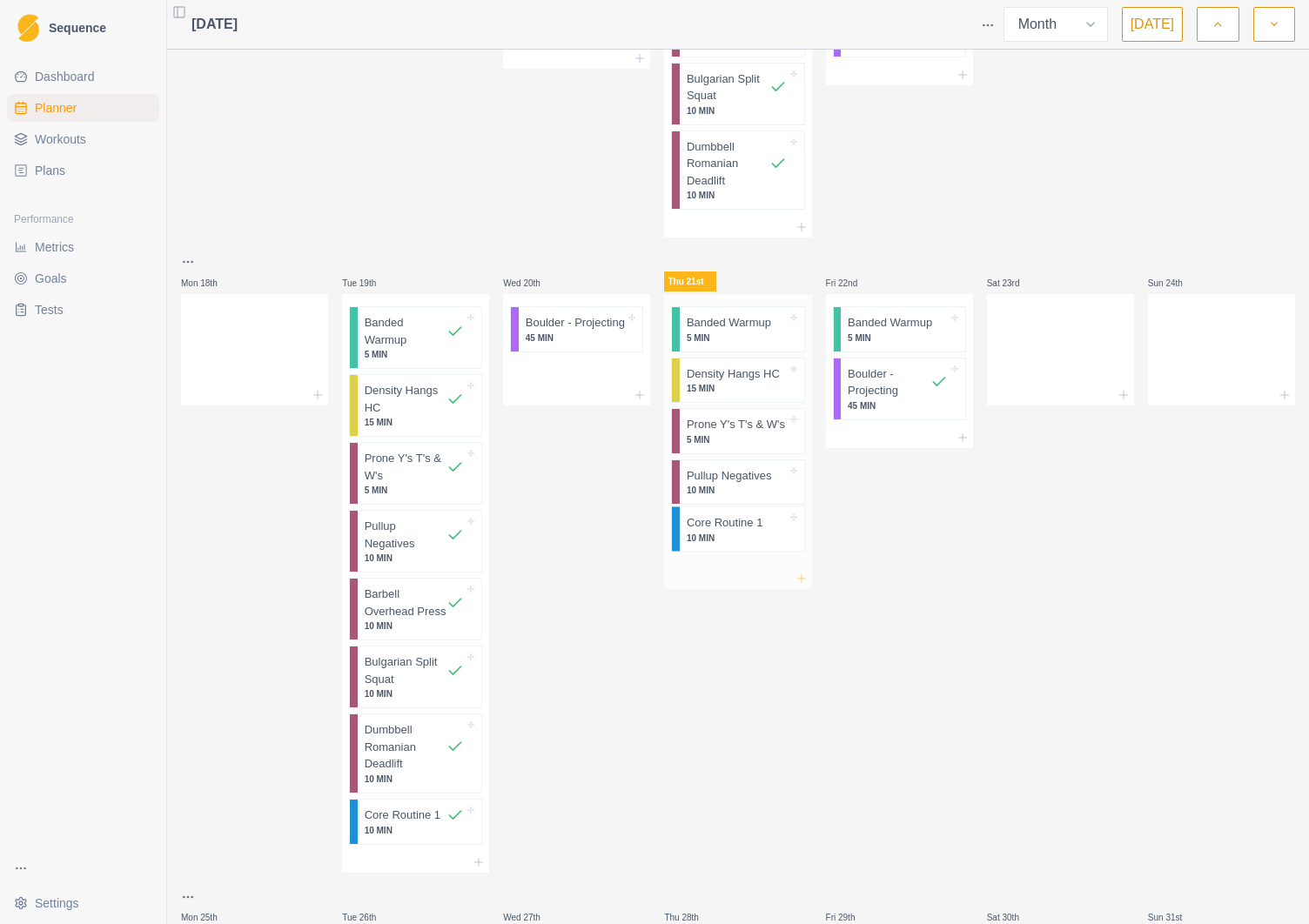
click at [801, 582] on icon at bounding box center [801, 578] width 14 height 14
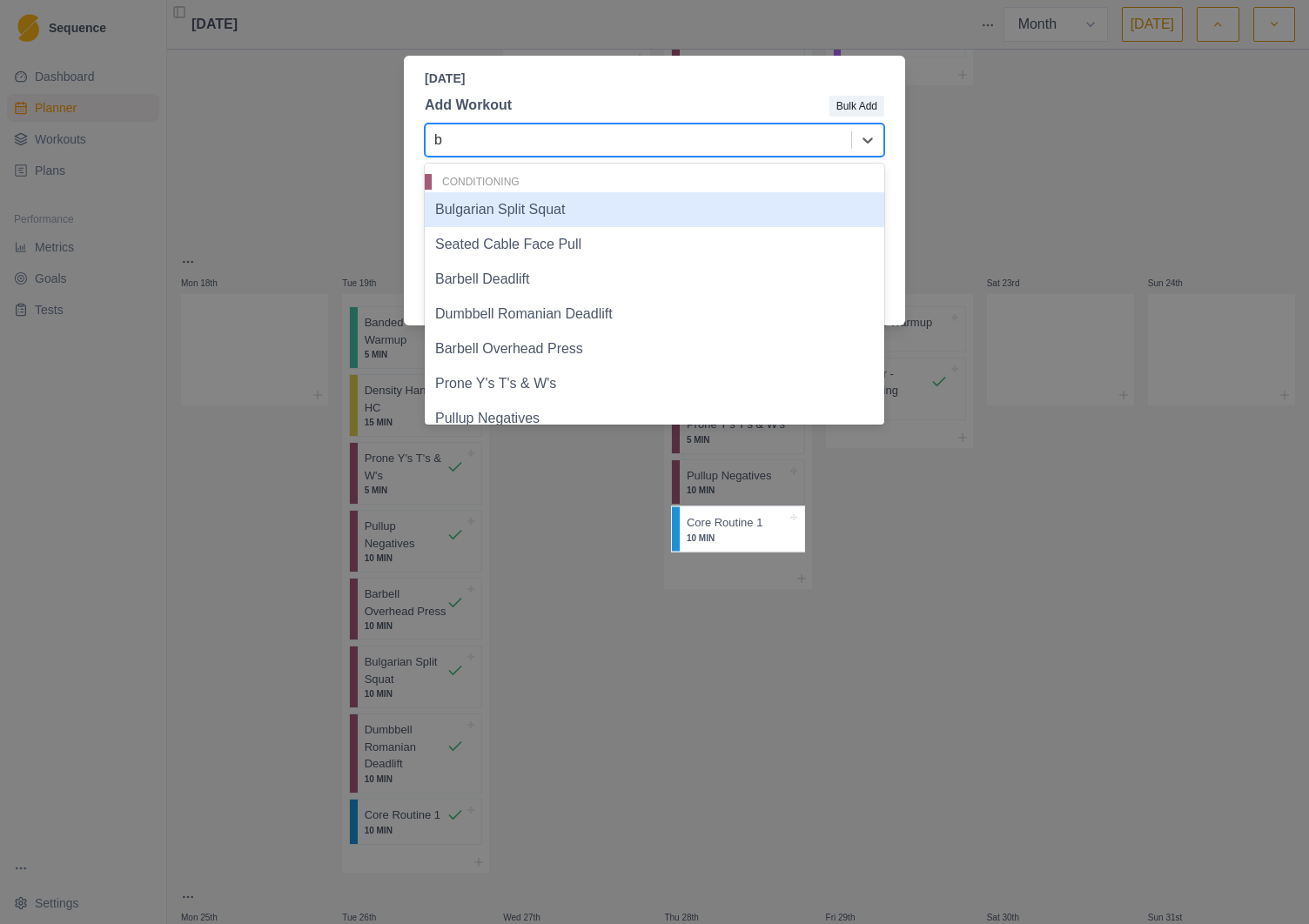
type input "bu"
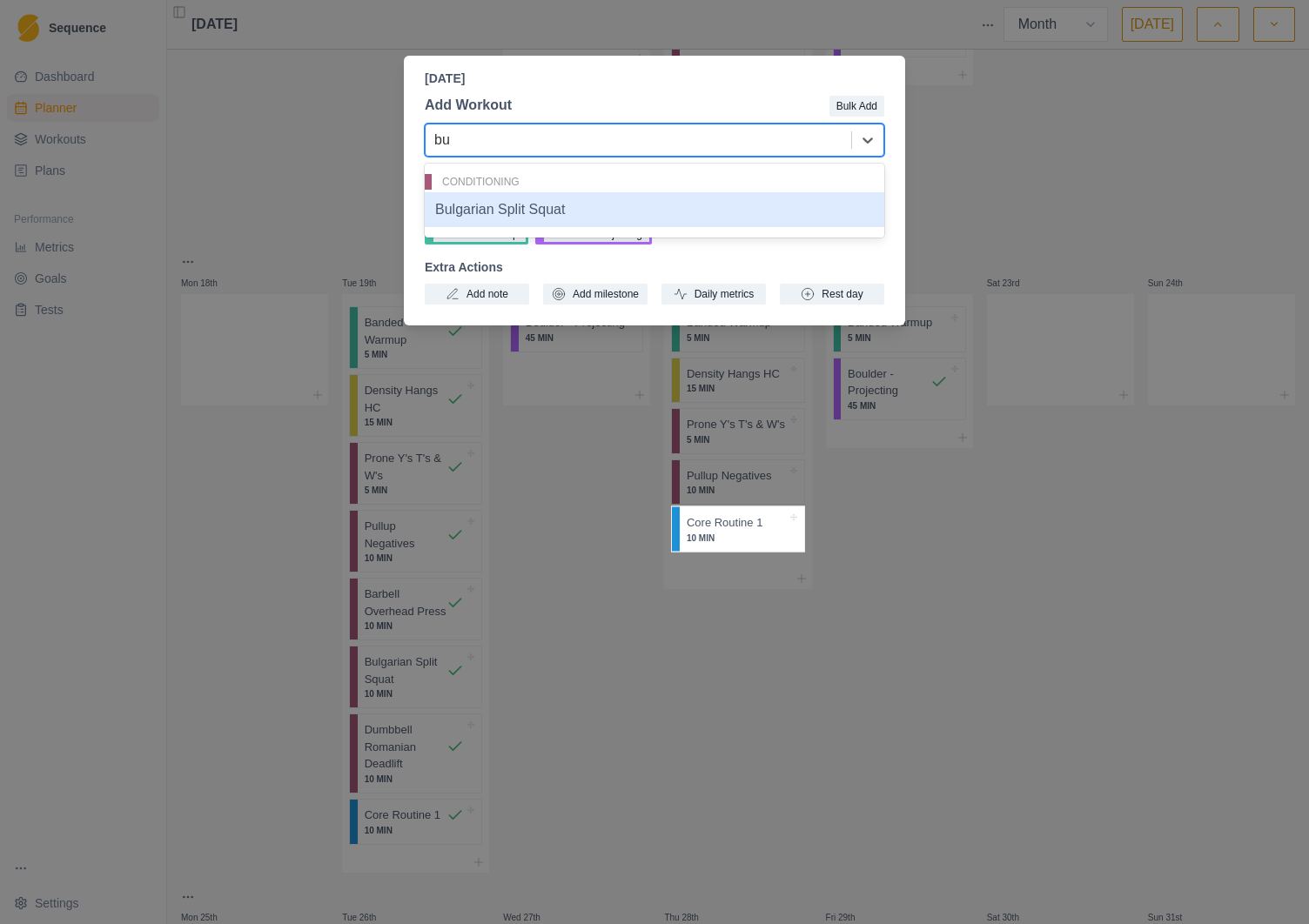
click at [524, 213] on div "Bulgarian Split Squat" at bounding box center [654, 210] width 460 height 35
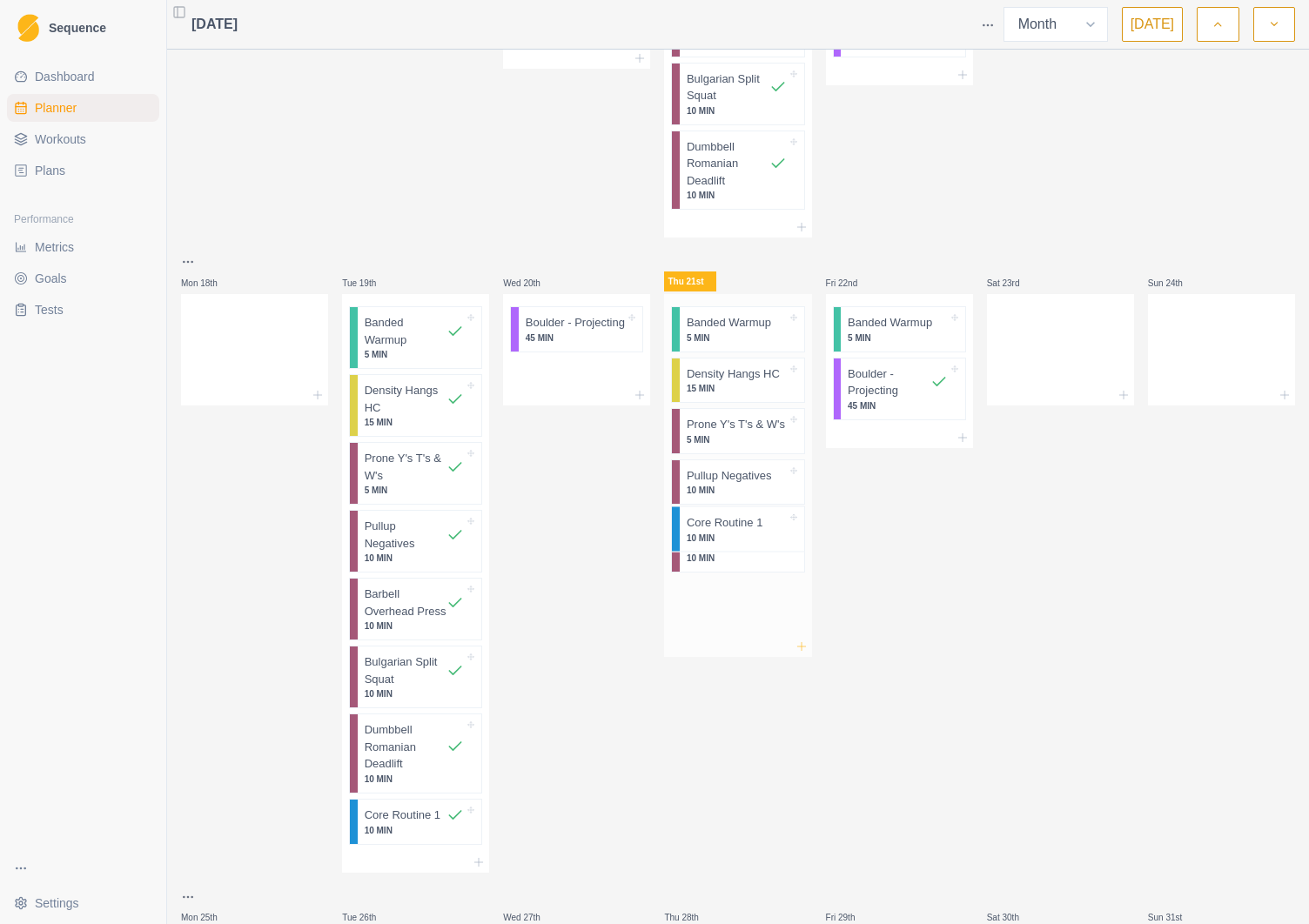
click at [801, 647] on icon at bounding box center [801, 646] width 14 height 14
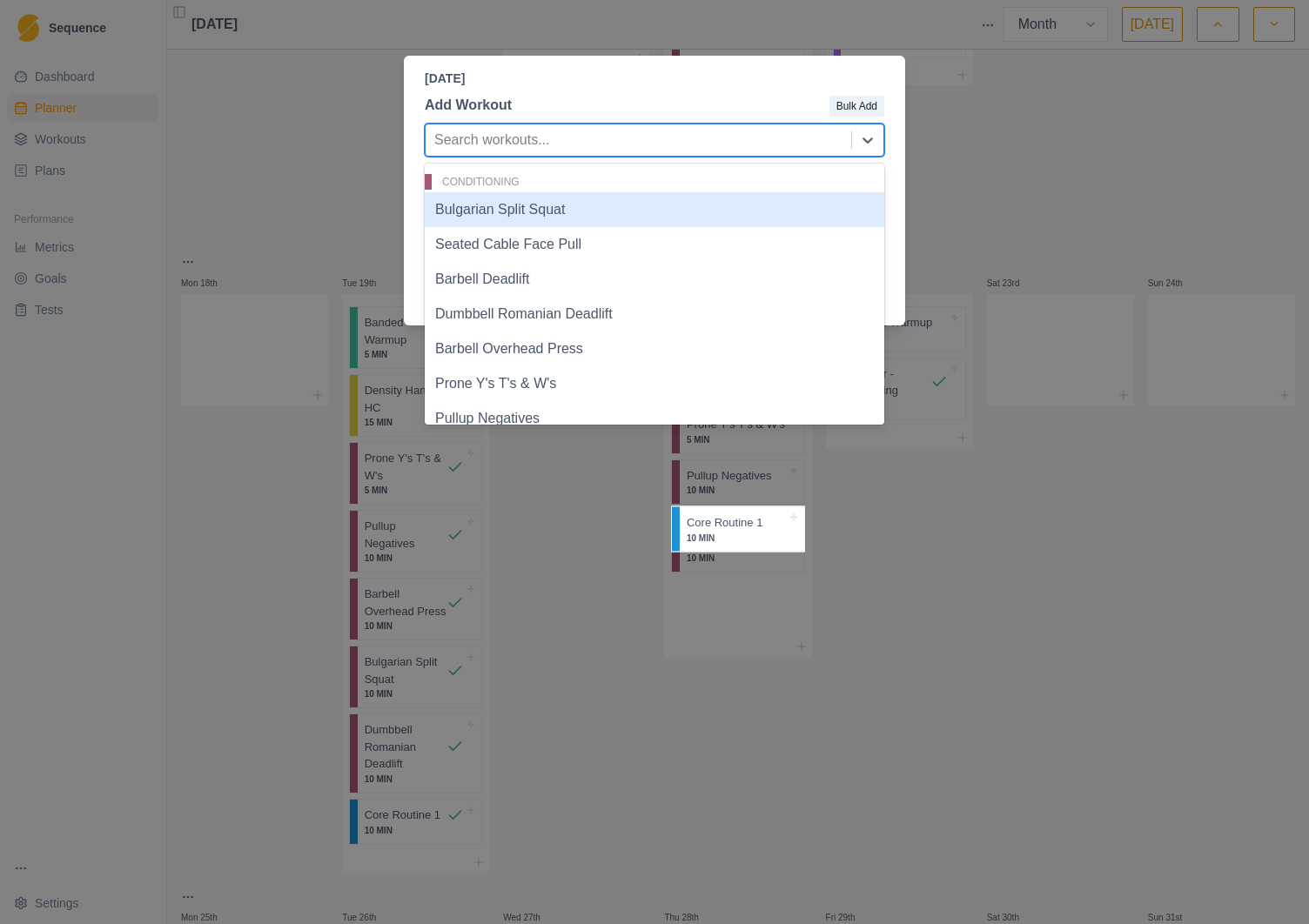
click at [526, 145] on div at bounding box center [638, 139] width 408 height 25
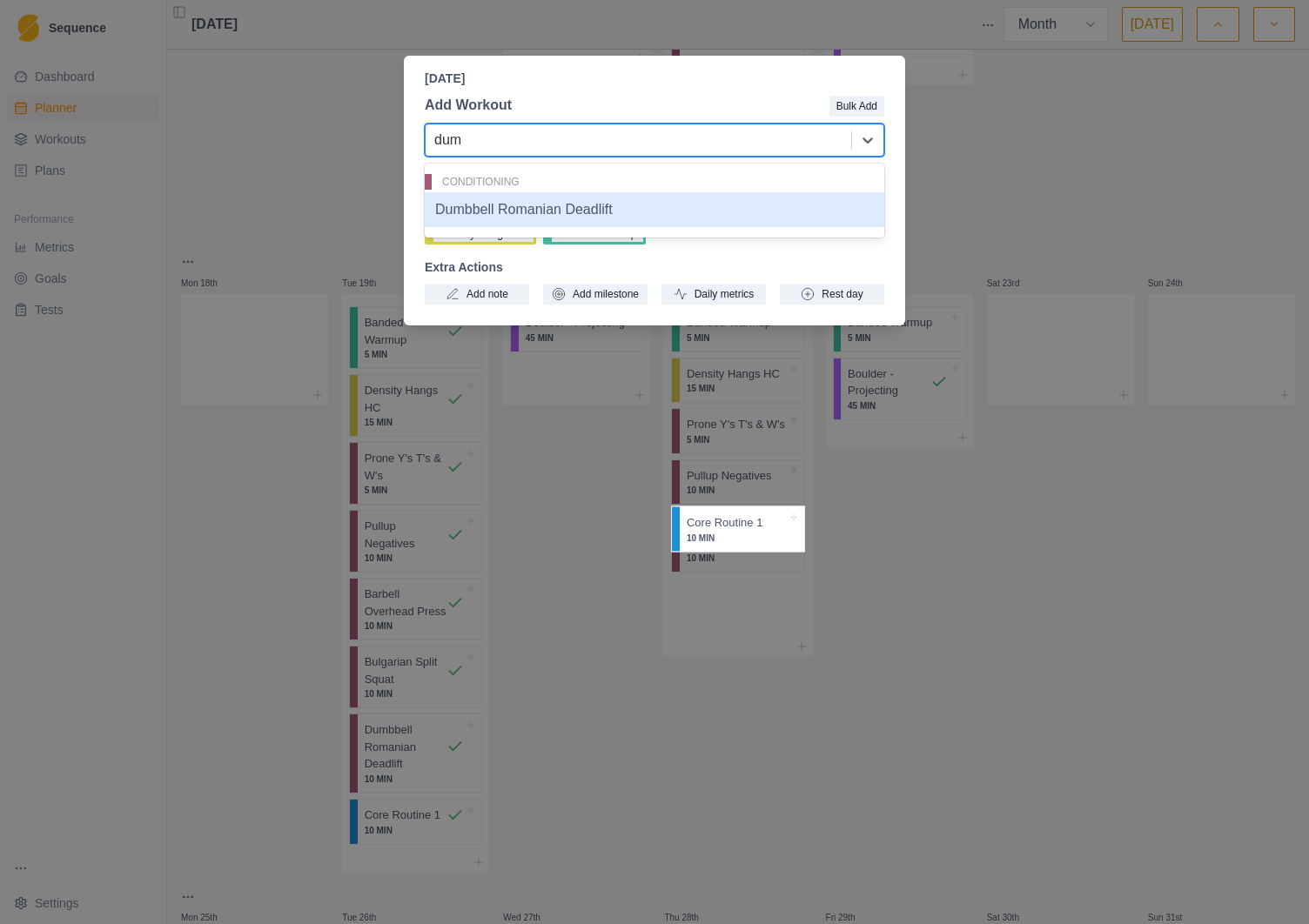
type input "dumb"
click at [539, 212] on div "Dumbbell Romanian Deadlift" at bounding box center [654, 210] width 460 height 35
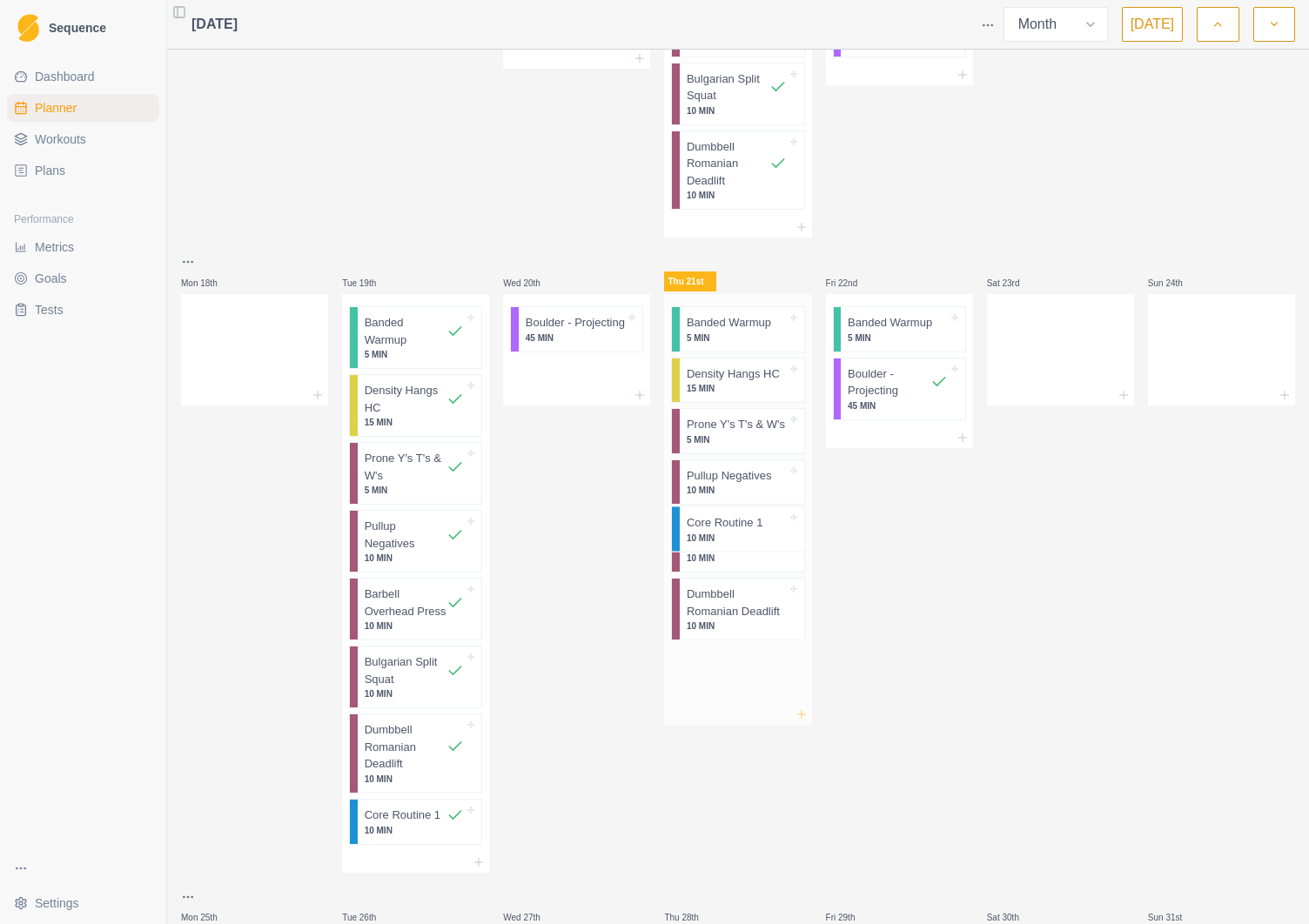
click at [802, 714] on line at bounding box center [801, 714] width 8 height 0
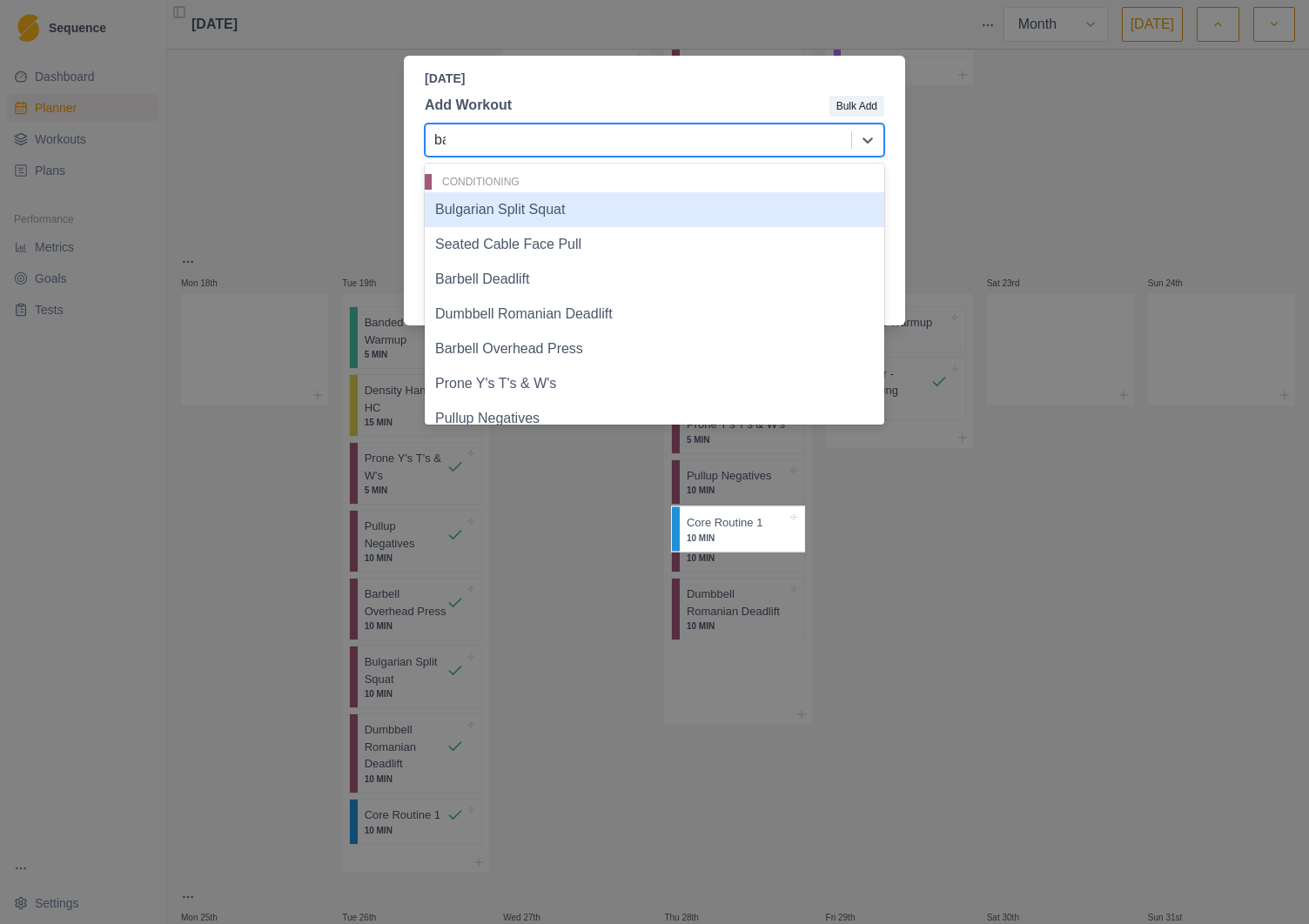
type input "bar"
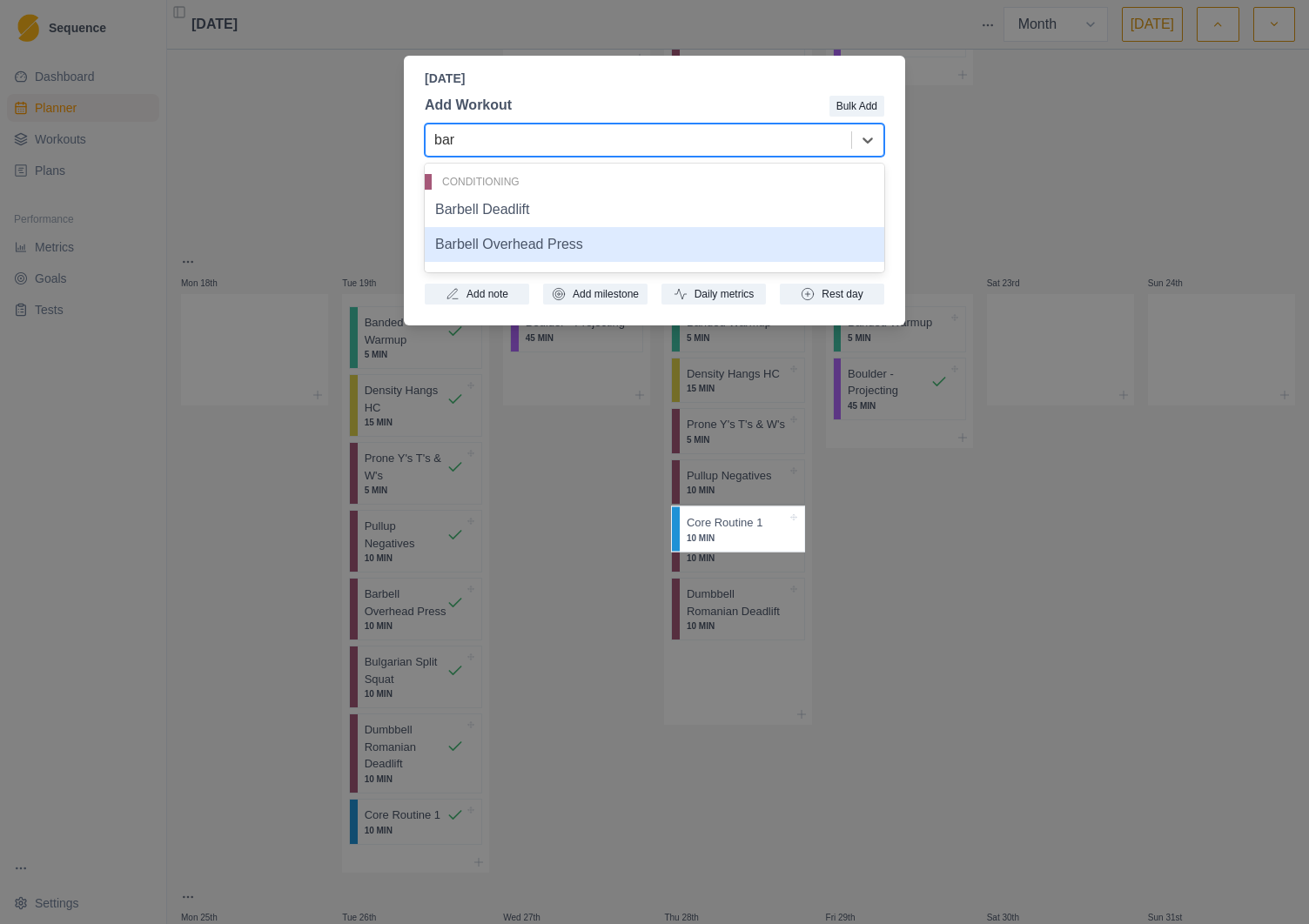
click at [520, 250] on div "Barbell Overhead Press" at bounding box center [654, 244] width 460 height 35
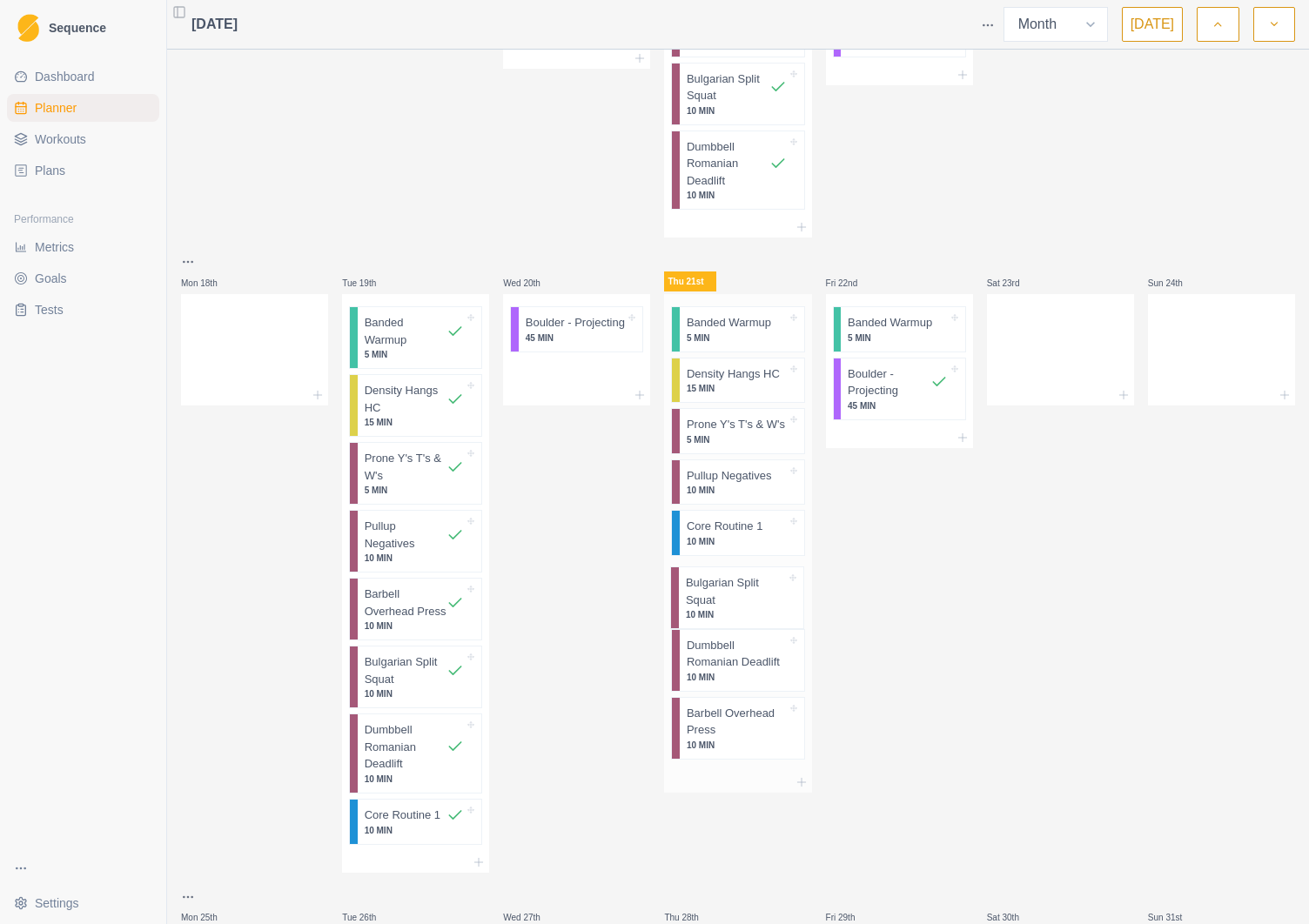
drag, startPoint x: 731, startPoint y: 569, endPoint x: 730, endPoint y: 578, distance: 9.1
click at [730, 578] on div "Banded Warmup 5 MIN Density Hangs HC 15 MIN Prone Y's T's & W's 5 MIN Pullup Ne…" at bounding box center [737, 532] width 147 height 478
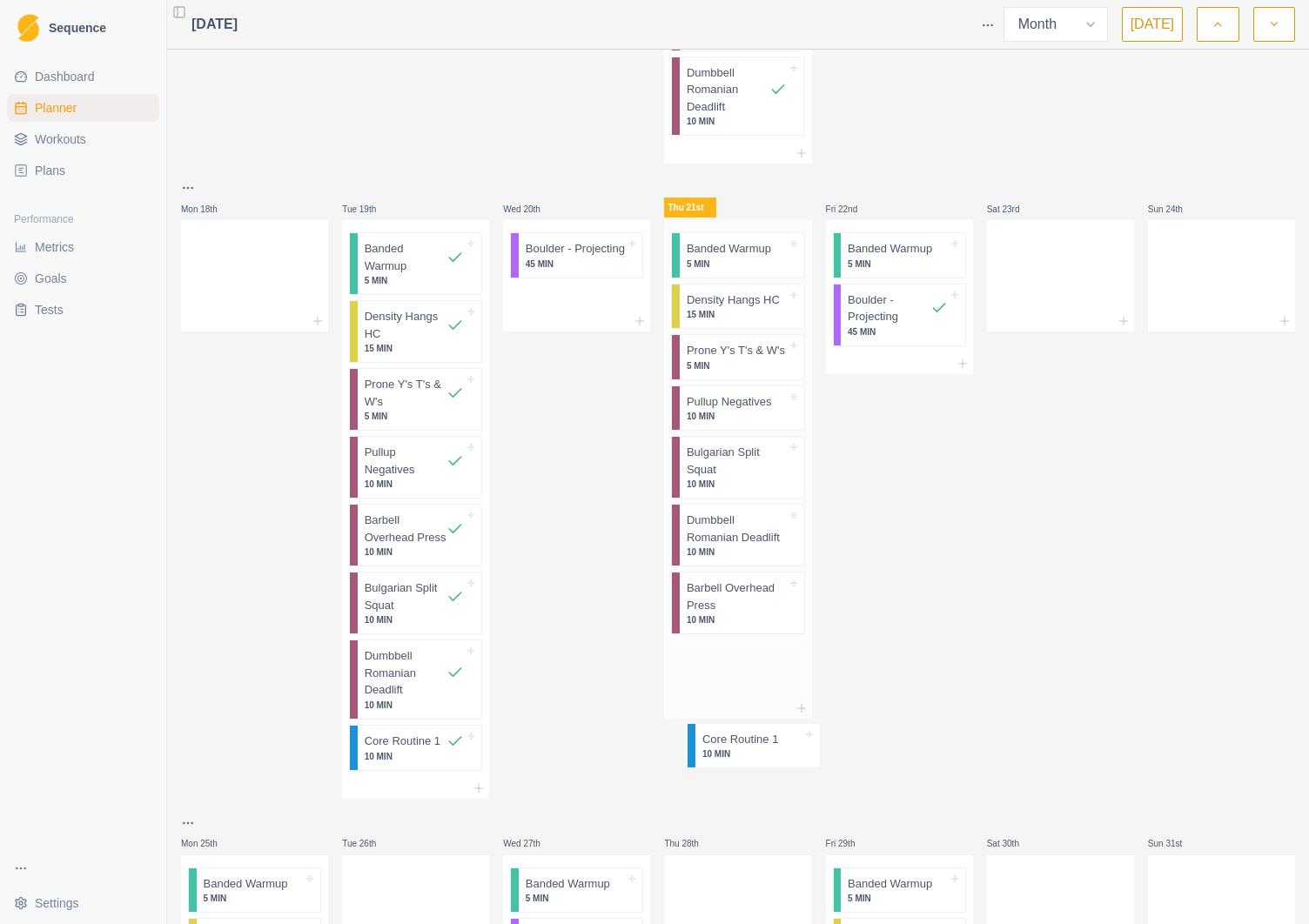
scroll to position [1695, 0]
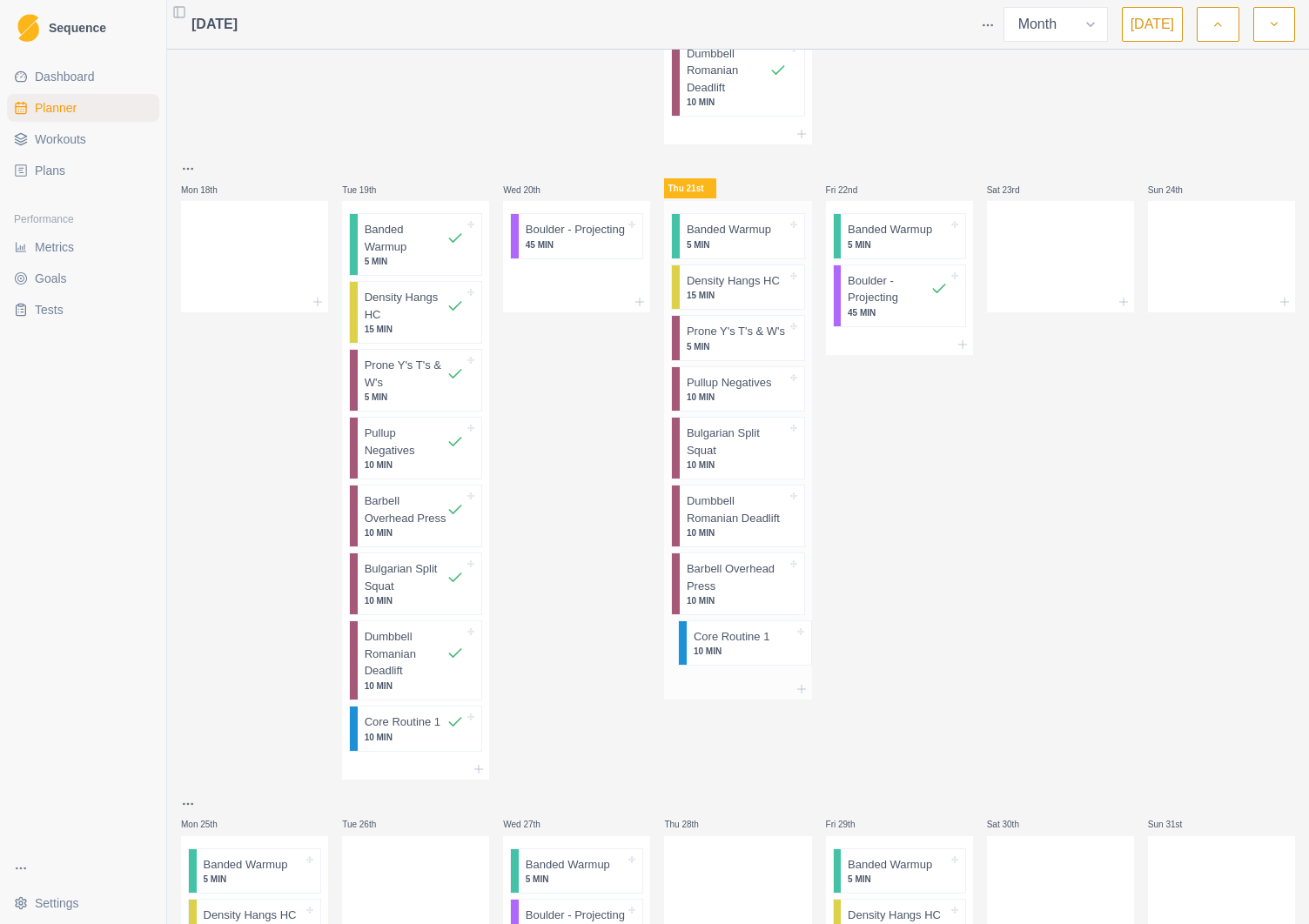
drag, startPoint x: 734, startPoint y: 615, endPoint x: 733, endPoint y: 649, distance: 34.0
click at [733, 649] on div "Banded Warmup 5 MIN Density Hangs HC 15 MIN Prone Y's T's & W's 5 MIN Pullup Ne…" at bounding box center [737, 440] width 147 height 478
click at [733, 590] on div "Banded Warmup 5 MIN Density Hangs HC 15 MIN Prone Y's T's & W's 5 MIN Pullup Ne…" at bounding box center [737, 440] width 147 height 478
drag, startPoint x: 736, startPoint y: 462, endPoint x: 735, endPoint y: 358, distance: 104.0
click at [735, 358] on div "Banded Warmup 5 MIN Density Hangs HC 15 MIN Prone Y's T's & W's 5 MIN Pullup Ne…" at bounding box center [737, 440] width 147 height 478
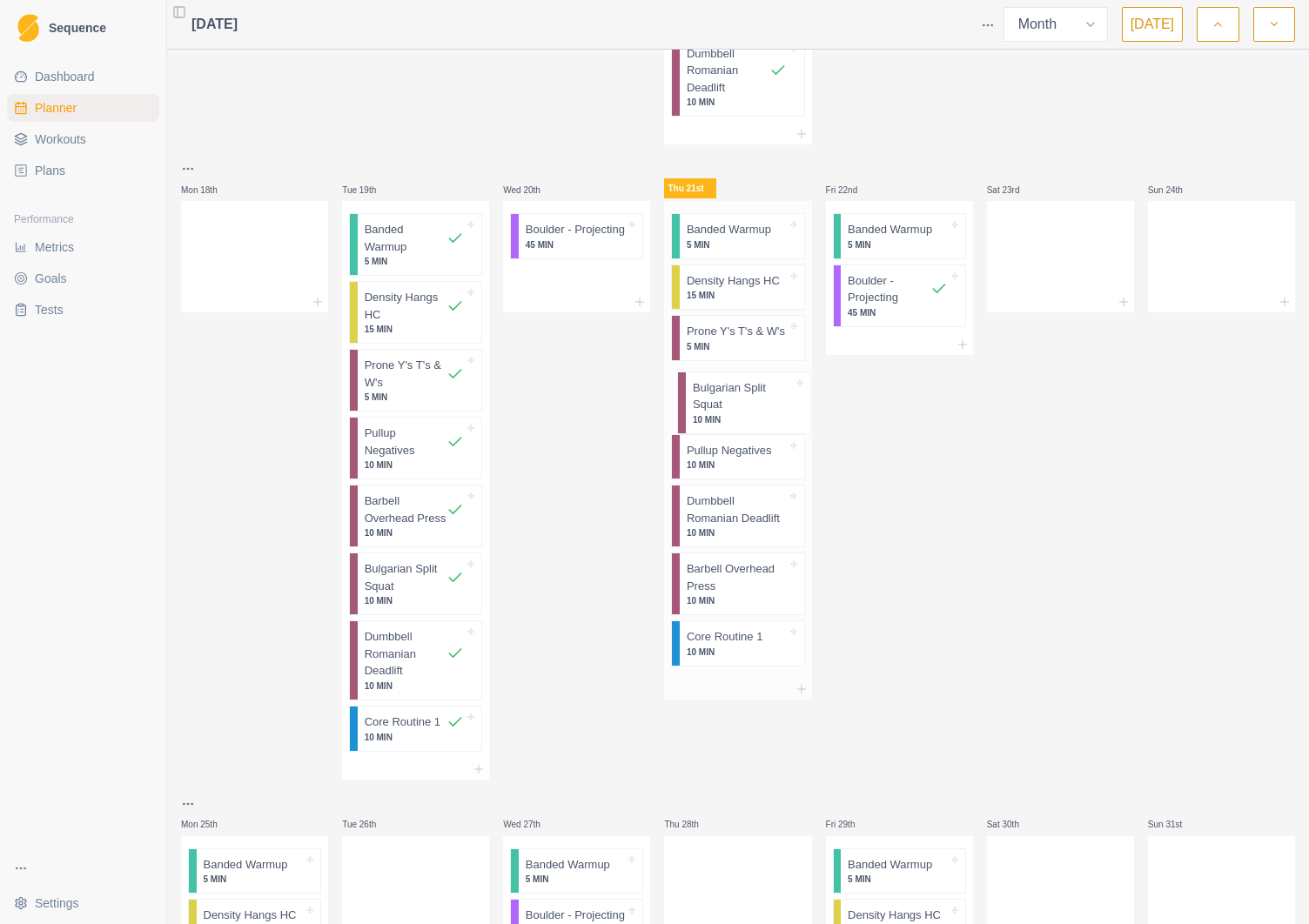
drag, startPoint x: 733, startPoint y: 358, endPoint x: 736, endPoint y: 417, distance: 59.1
click at [737, 417] on div "Banded Warmup 5 MIN Density Hangs HC 15 MIN Bulgarian Split Squat 10 MIN Prone …" at bounding box center [737, 440] width 147 height 478
click at [734, 417] on p "10 MIN" at bounding box center [736, 415] width 100 height 13
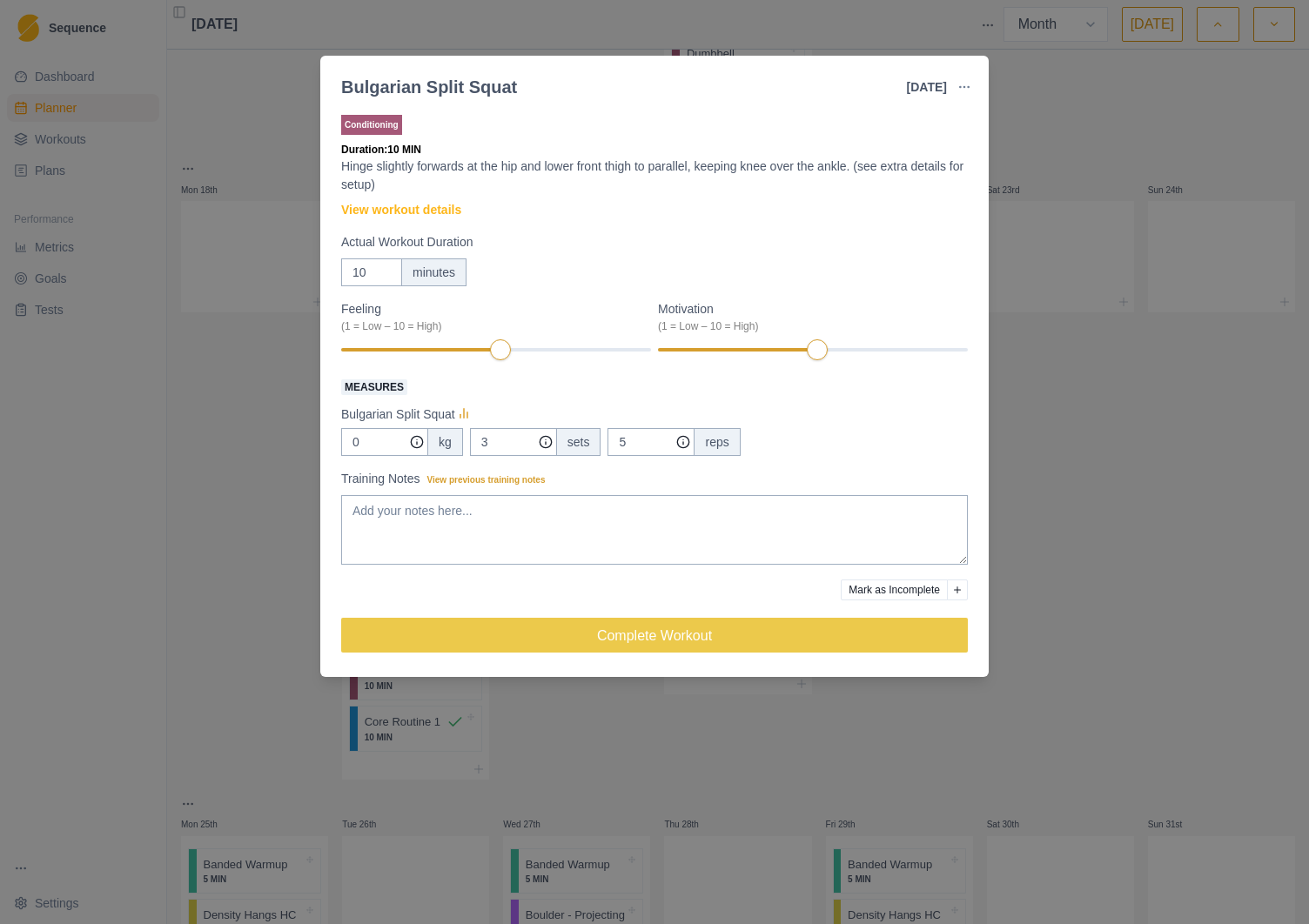
click at [1161, 488] on div "Bulgarian Split Squat [DATE] Link To Goal View Workout Metrics Edit Original Wo…" at bounding box center [654, 462] width 1309 height 924
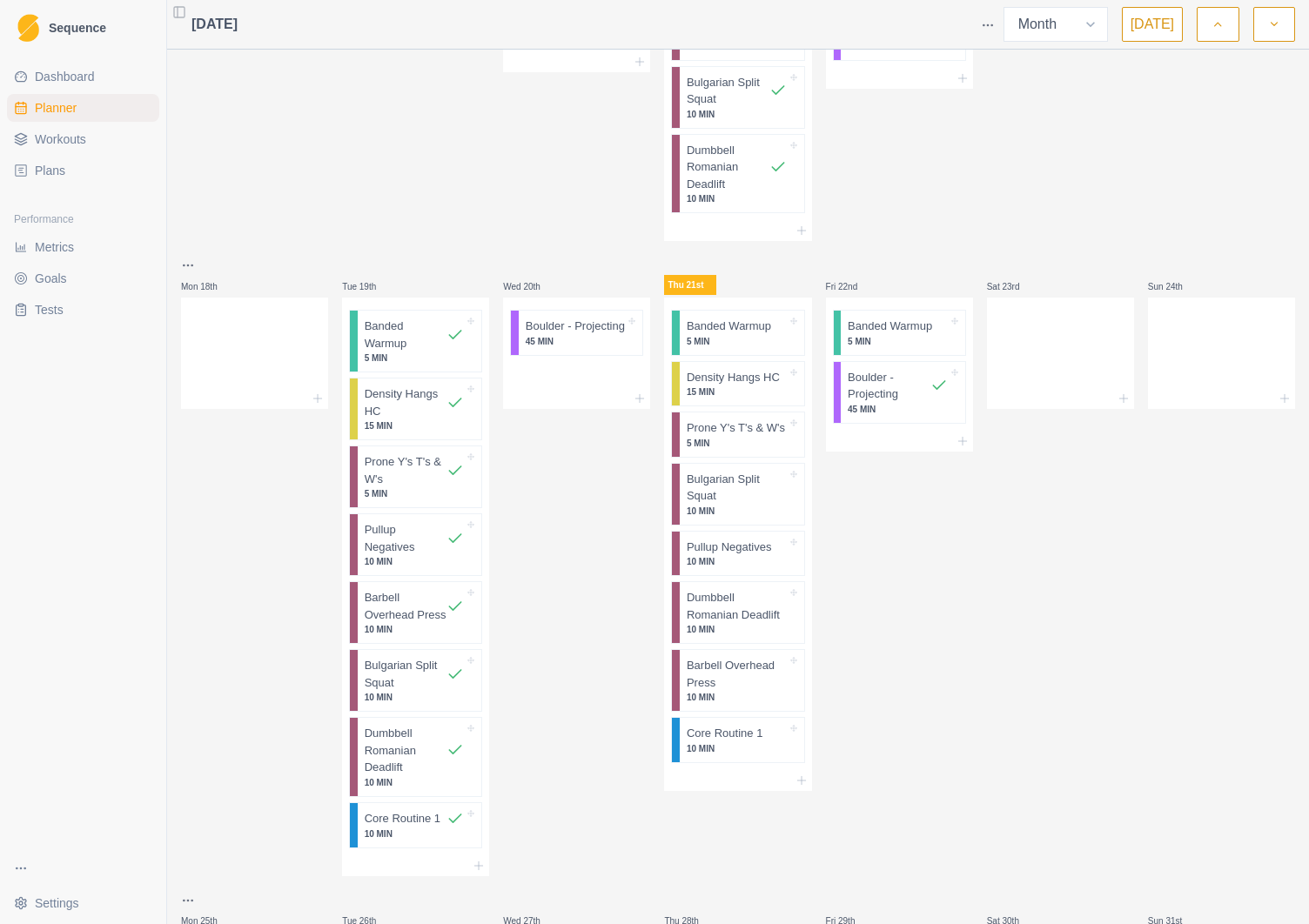
scroll to position [1586, 0]
